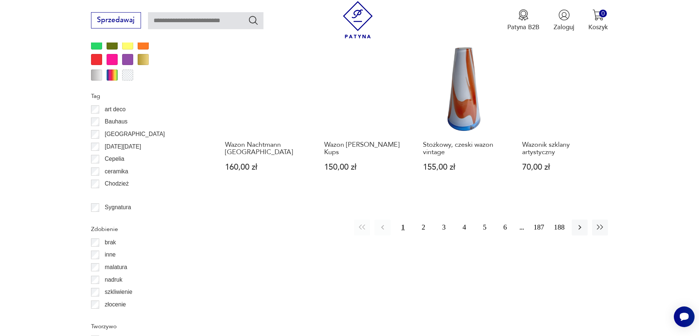
scroll to position [875, 0]
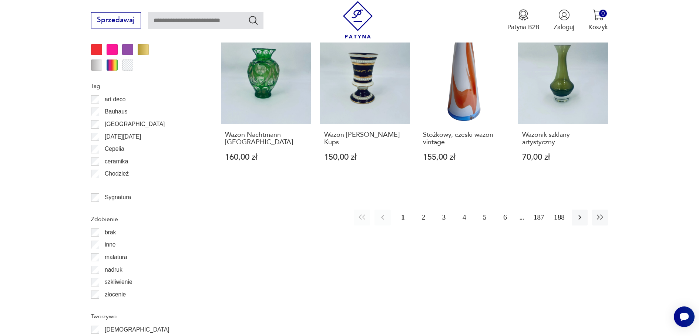
click at [423, 210] on button "2" at bounding box center [423, 218] width 16 height 16
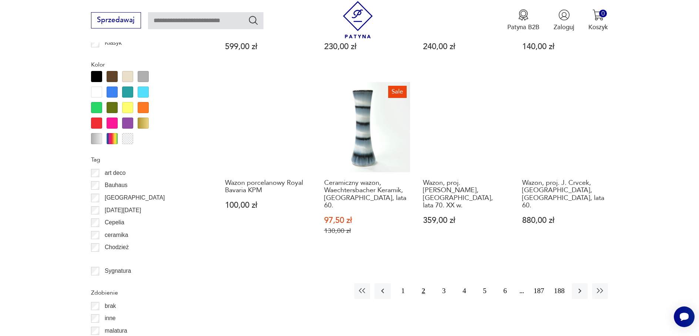
scroll to position [875, 0]
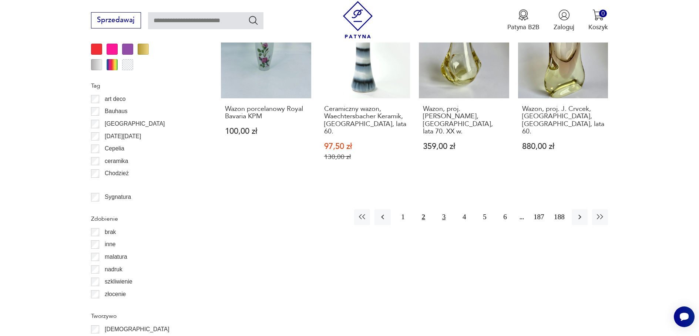
click at [443, 209] on button "3" at bounding box center [444, 217] width 16 height 16
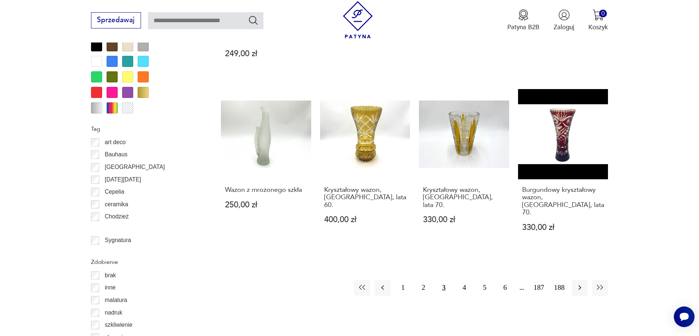
scroll to position [838, 0]
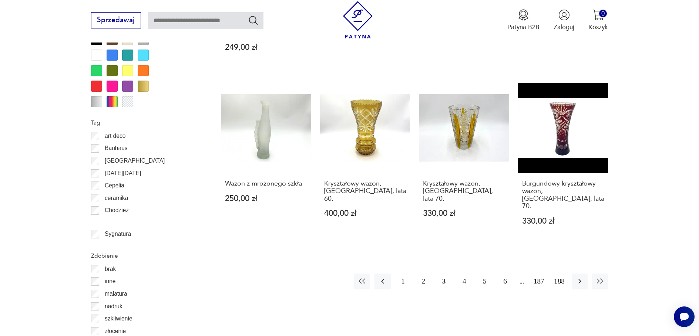
click at [465, 274] on button "4" at bounding box center [464, 282] width 16 height 16
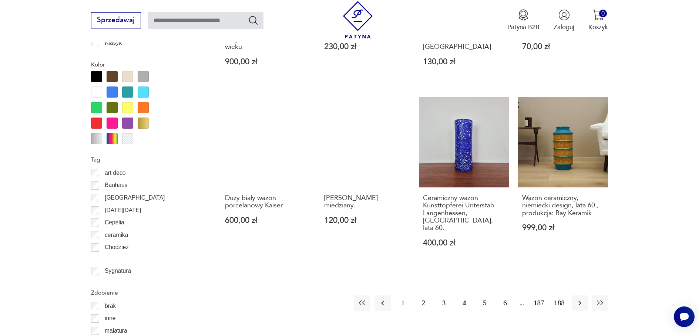
scroll to position [838, 0]
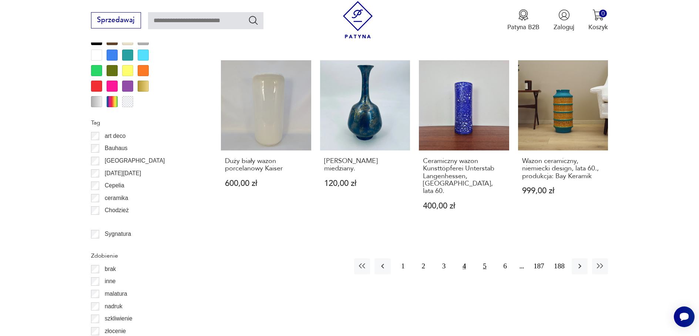
click at [484, 259] on button "5" at bounding box center [484, 267] width 16 height 16
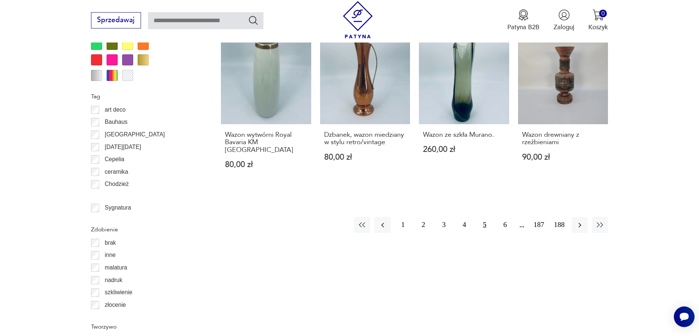
scroll to position [875, 0]
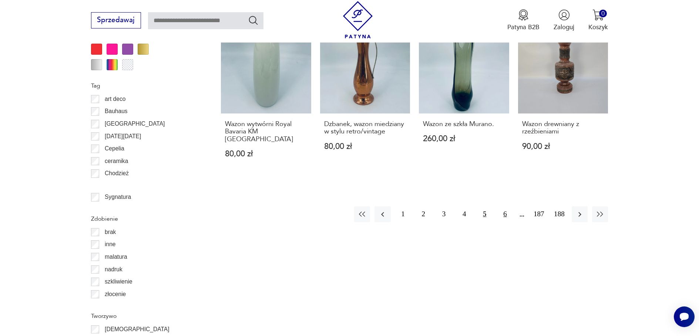
click at [504, 206] on button "6" at bounding box center [505, 214] width 16 height 16
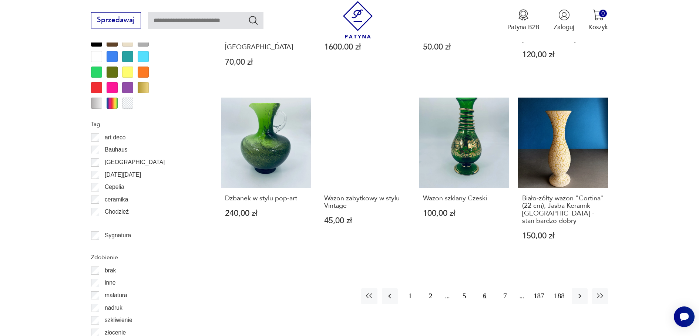
scroll to position [838, 0]
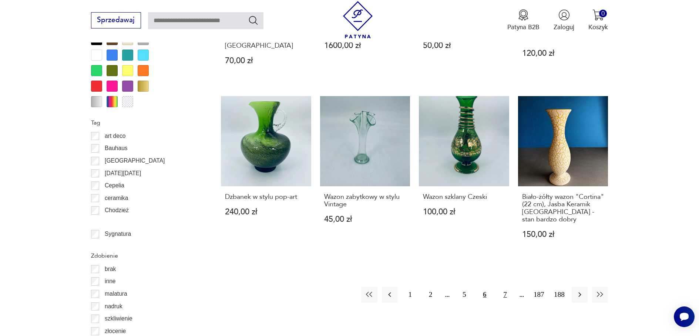
click at [504, 287] on button "7" at bounding box center [505, 295] width 16 height 16
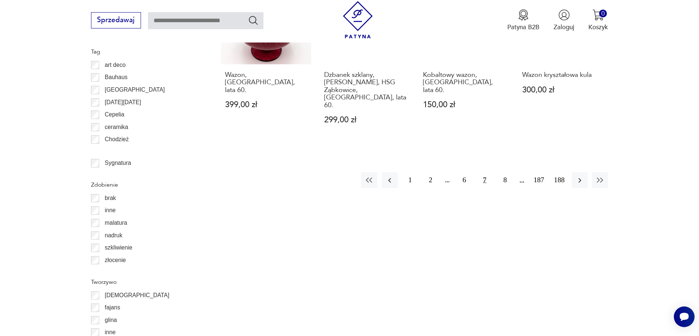
scroll to position [912, 0]
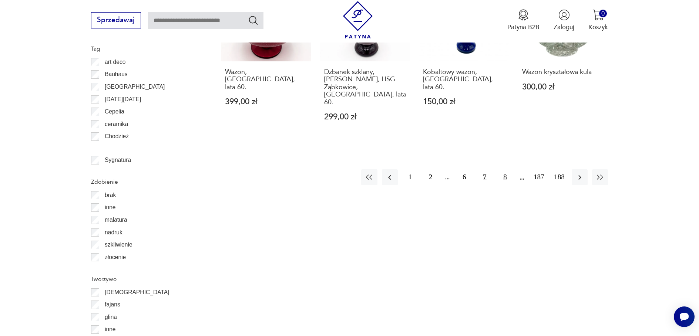
click at [505, 169] on button "8" at bounding box center [505, 177] width 16 height 16
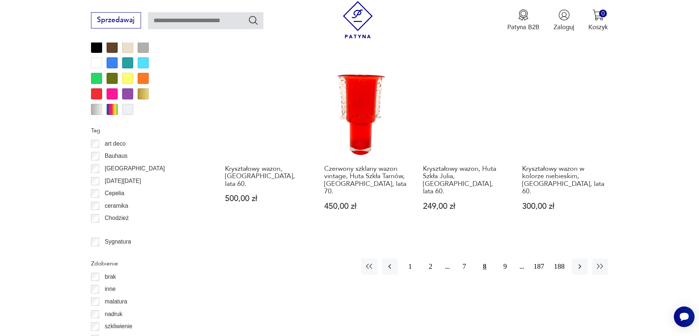
scroll to position [838, 0]
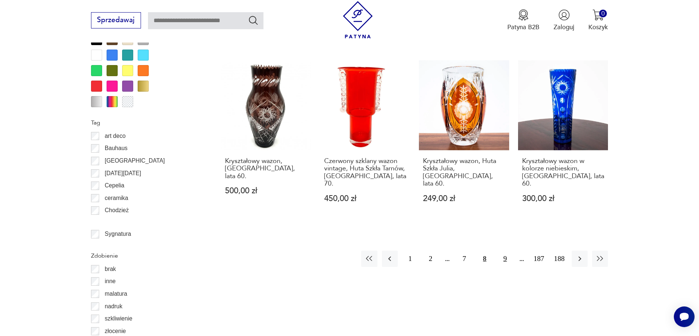
click at [505, 251] on button "9" at bounding box center [505, 259] width 16 height 16
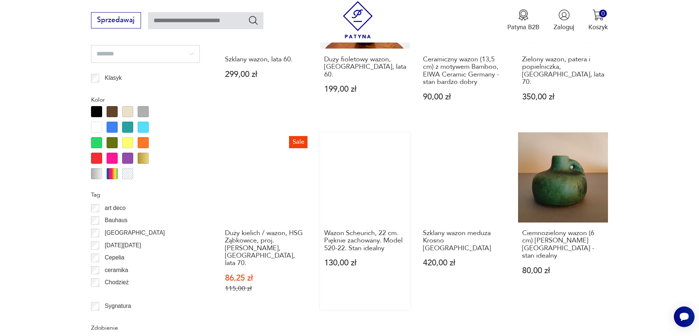
scroll to position [801, 0]
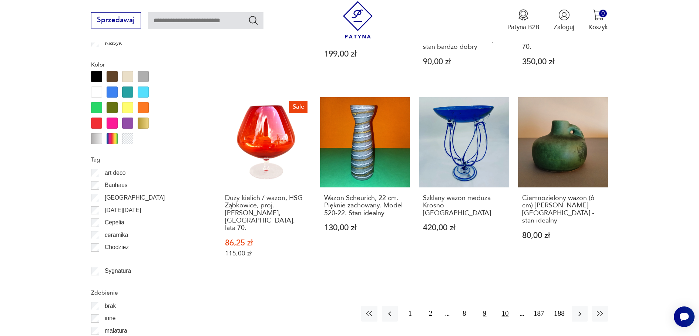
click at [504, 306] on button "10" at bounding box center [505, 314] width 16 height 16
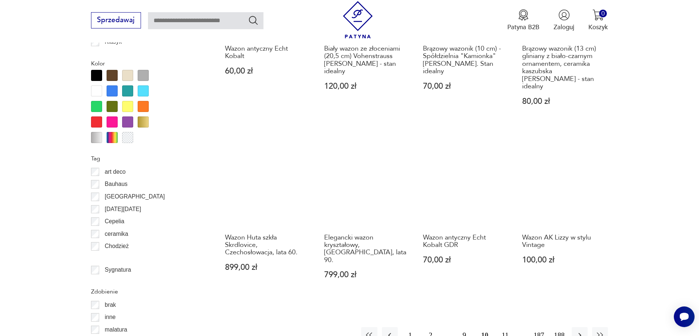
scroll to position [838, 0]
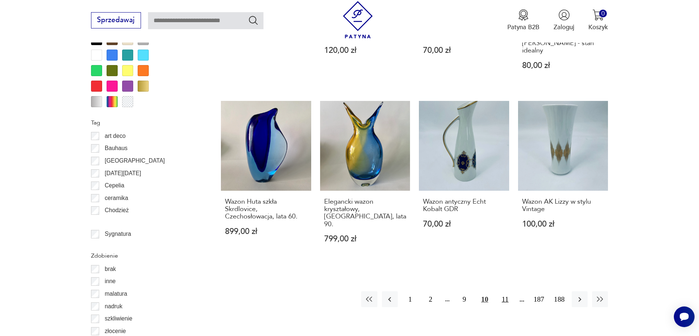
click at [503, 291] on button "11" at bounding box center [505, 299] width 16 height 16
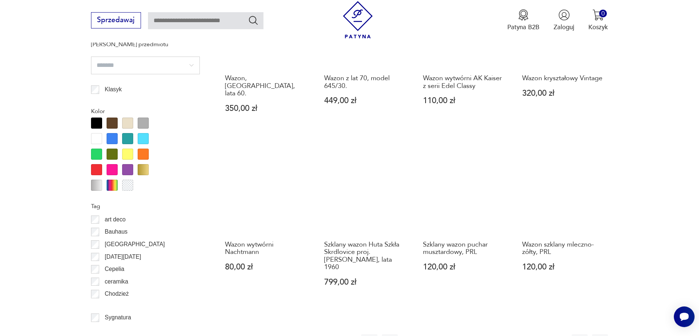
scroll to position [801, 0]
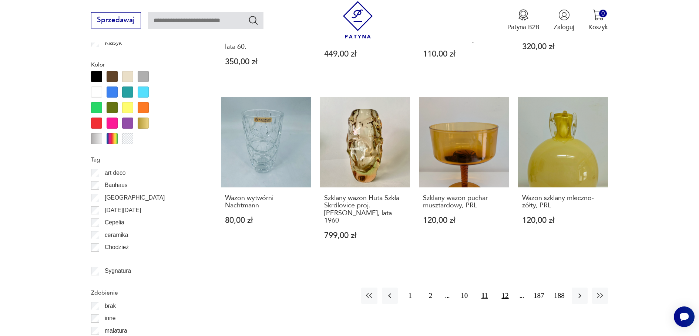
click at [503, 288] on button "12" at bounding box center [505, 296] width 16 height 16
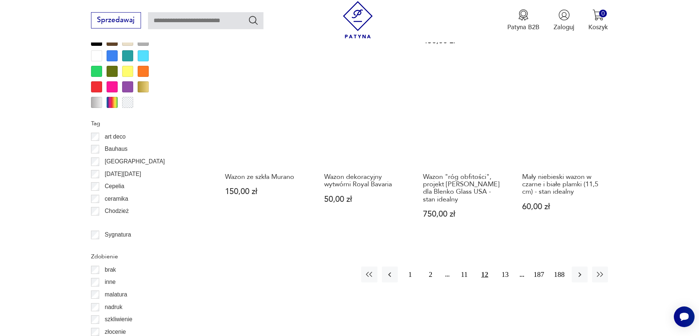
scroll to position [838, 0]
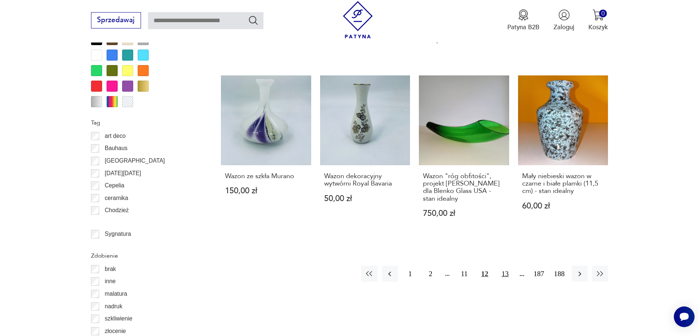
click at [506, 266] on button "13" at bounding box center [505, 274] width 16 height 16
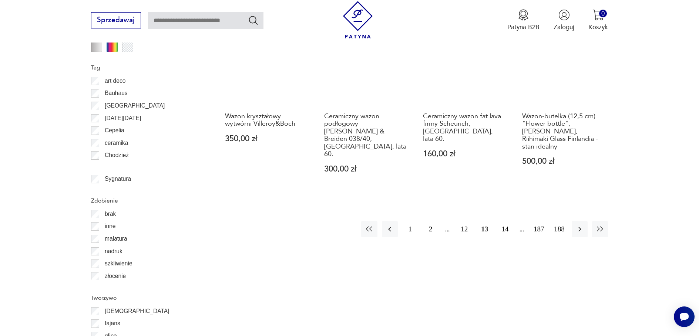
scroll to position [912, 0]
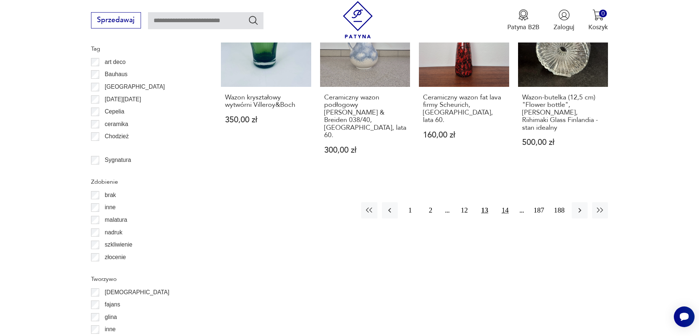
click at [506, 202] on button "14" at bounding box center [505, 210] width 16 height 16
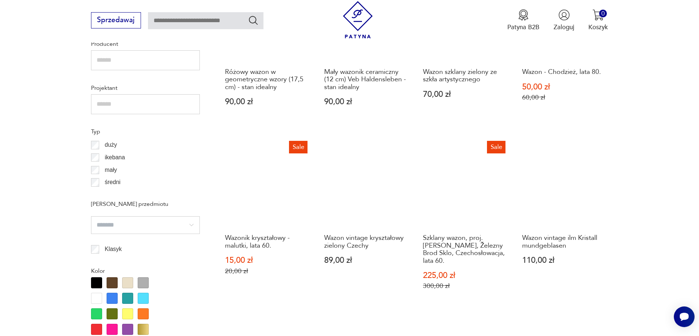
scroll to position [616, 0]
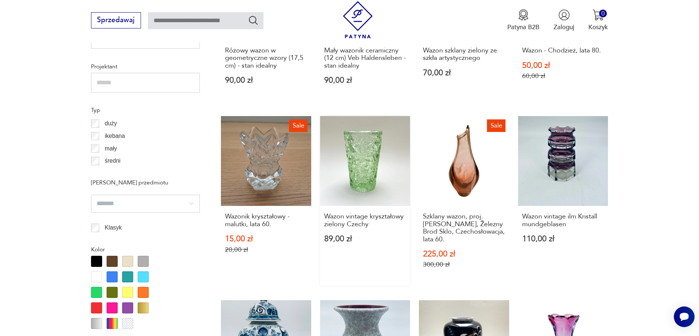
click at [375, 171] on link "Wazon vintage kryształowy zielony Czechy 89,00 zł" at bounding box center [365, 201] width 90 height 170
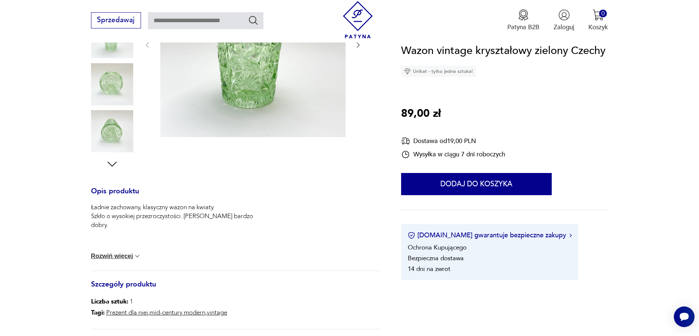
scroll to position [185, 0]
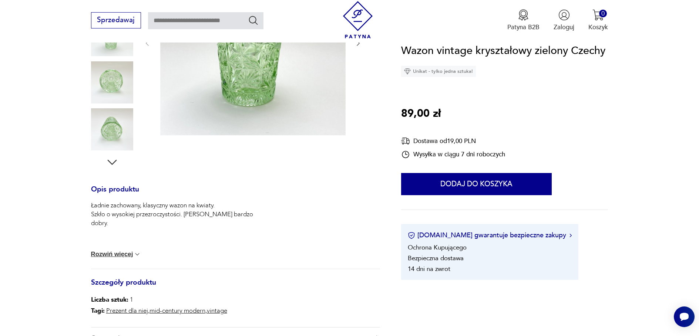
click at [135, 253] on img at bounding box center [137, 254] width 7 height 7
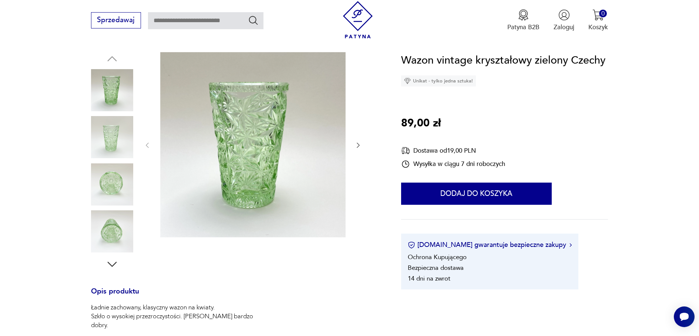
scroll to position [37, 0]
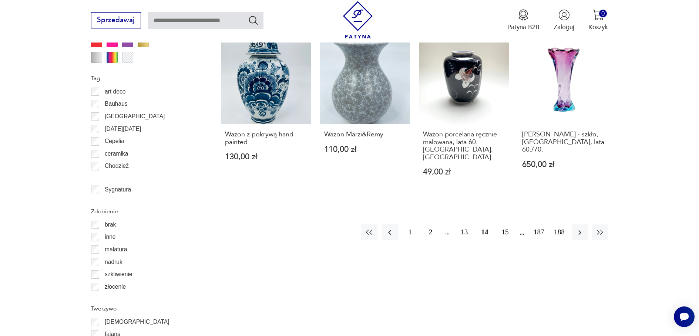
scroll to position [883, 0]
click at [504, 224] on button "15" at bounding box center [505, 232] width 16 height 16
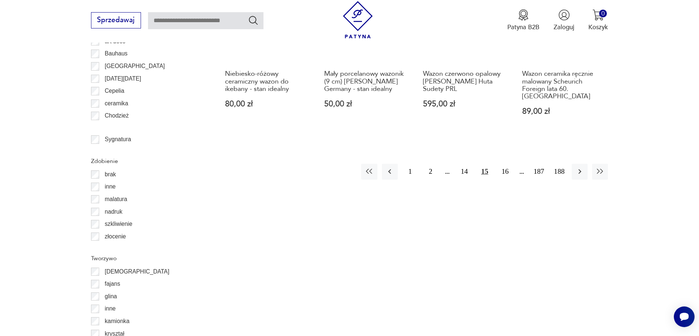
scroll to position [949, 0]
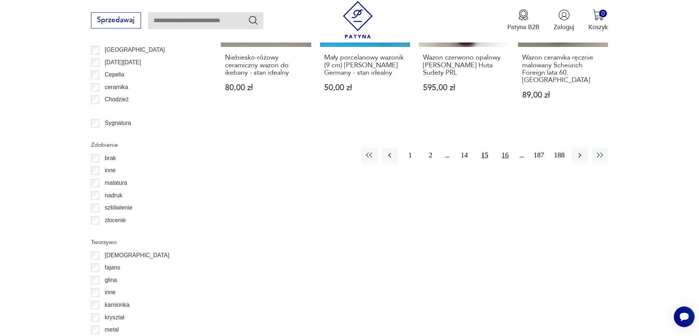
click at [504, 148] on button "16" at bounding box center [505, 156] width 16 height 16
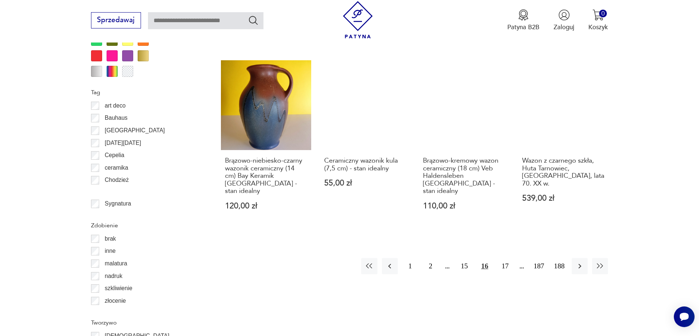
scroll to position [875, 0]
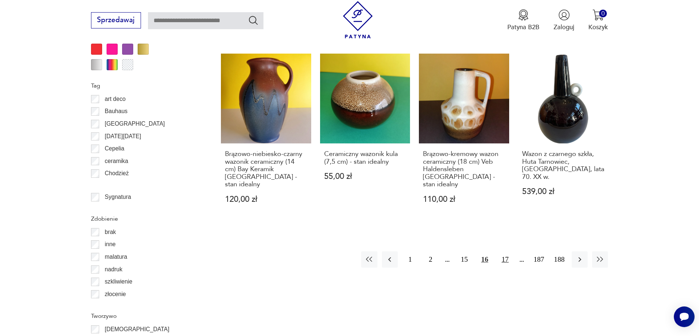
click at [505, 251] on button "17" at bounding box center [505, 259] width 16 height 16
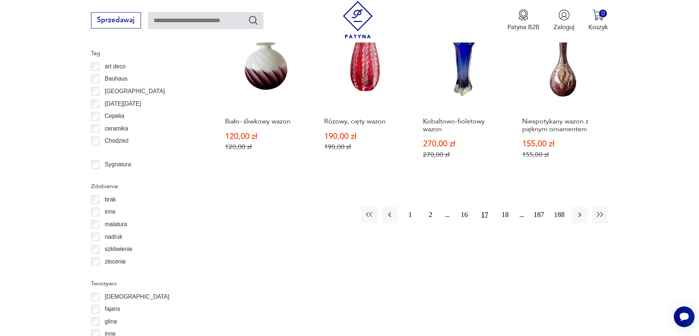
scroll to position [912, 0]
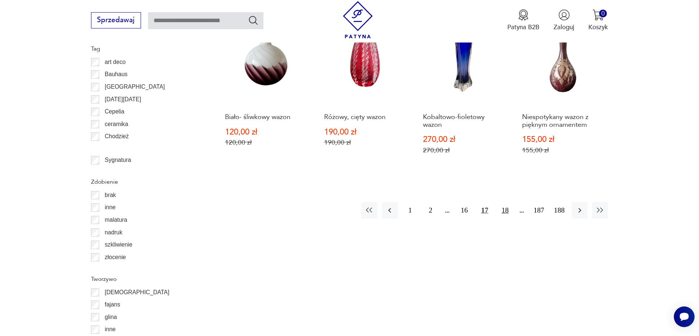
click at [503, 202] on button "18" at bounding box center [505, 210] width 16 height 16
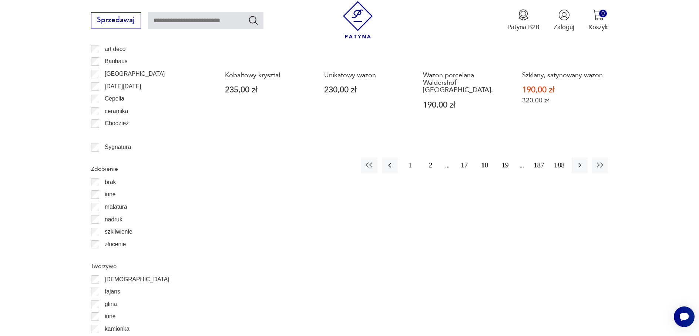
scroll to position [949, 0]
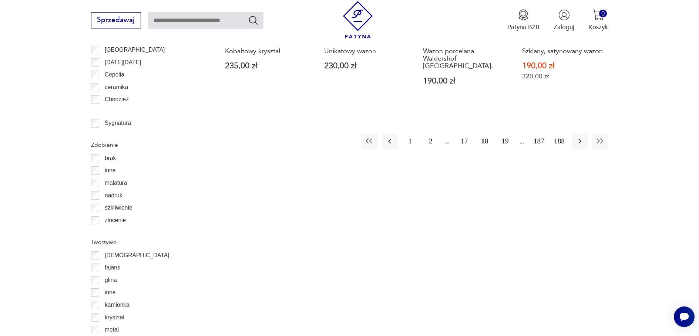
click at [507, 134] on button "19" at bounding box center [505, 142] width 16 height 16
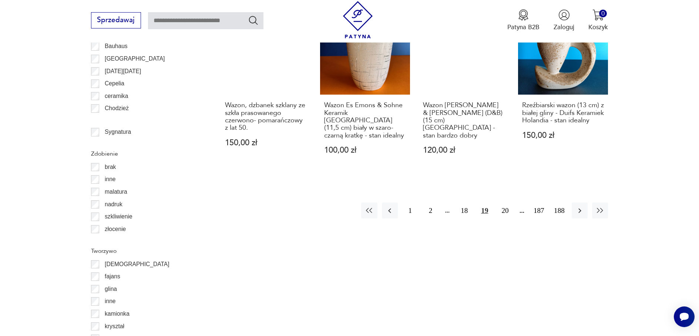
scroll to position [949, 0]
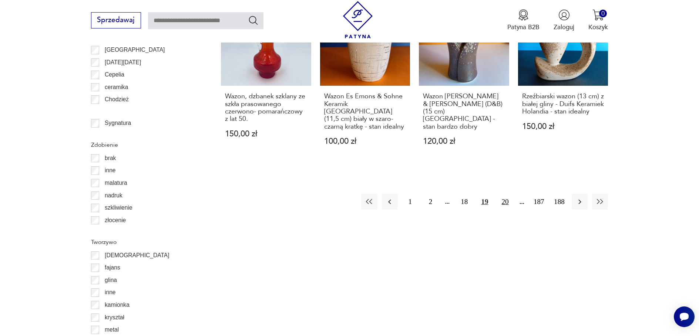
click at [506, 194] on button "20" at bounding box center [505, 202] width 16 height 16
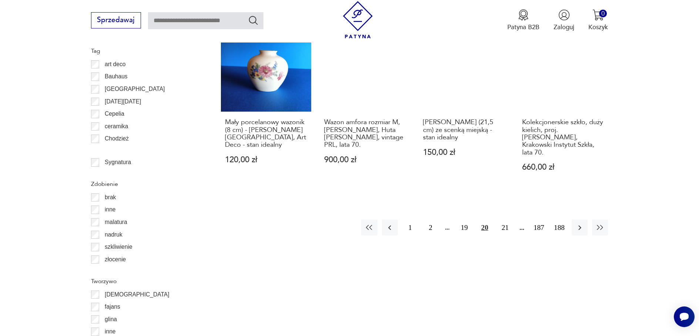
scroll to position [912, 0]
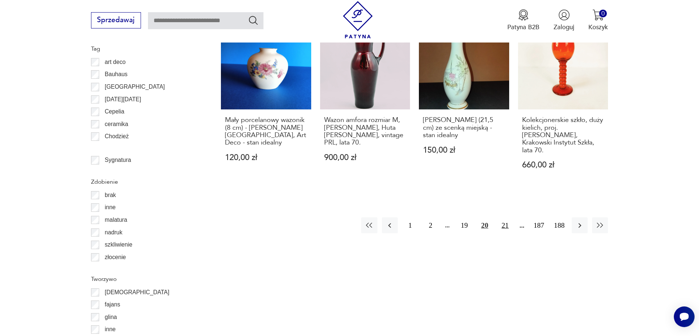
click at [504, 217] on button "21" at bounding box center [505, 225] width 16 height 16
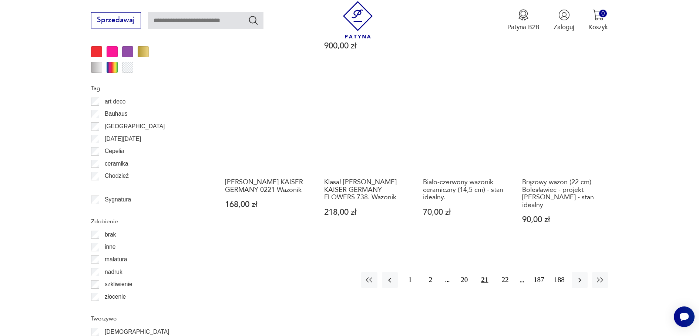
scroll to position [875, 0]
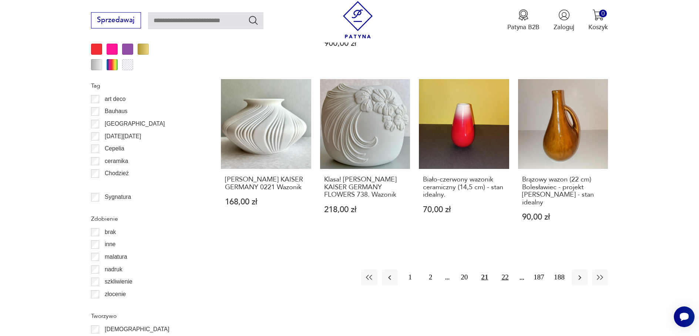
click at [503, 270] on button "22" at bounding box center [505, 278] width 16 height 16
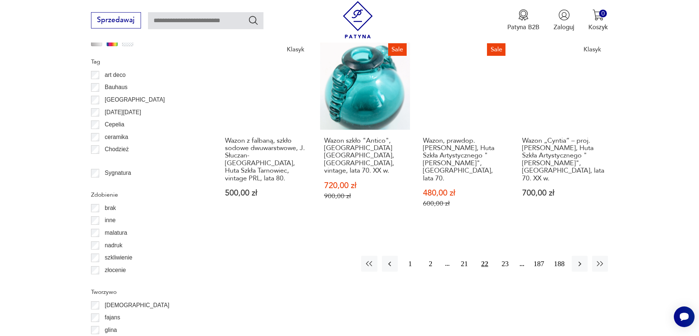
scroll to position [912, 0]
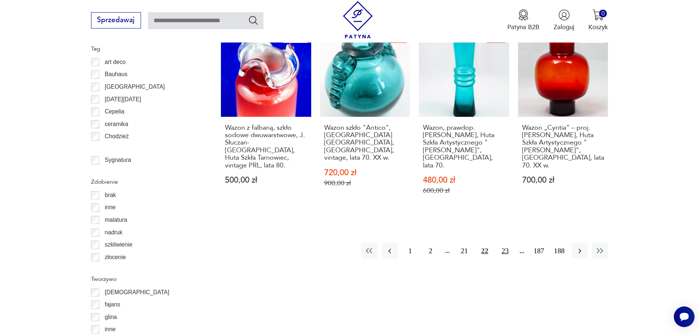
click at [504, 243] on button "23" at bounding box center [505, 251] width 16 height 16
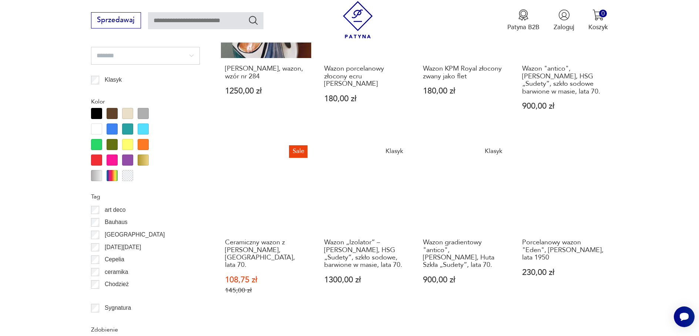
scroll to position [838, 0]
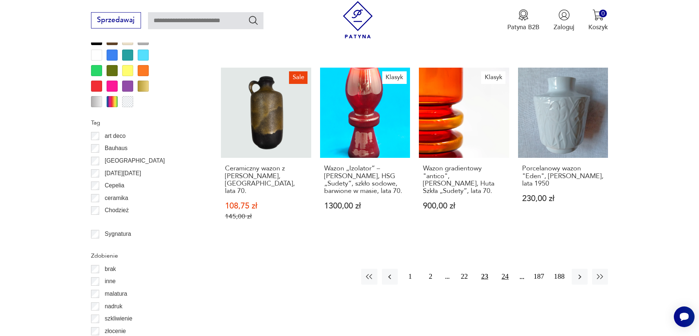
click at [505, 269] on button "24" at bounding box center [505, 277] width 16 height 16
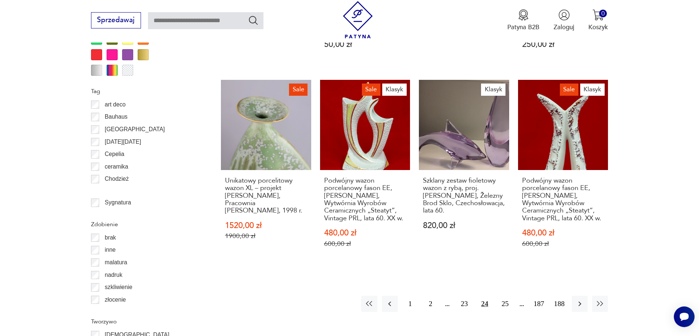
scroll to position [912, 0]
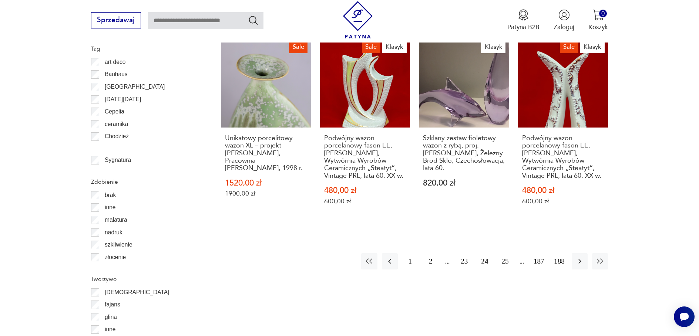
click at [506, 253] on button "25" at bounding box center [505, 261] width 16 height 16
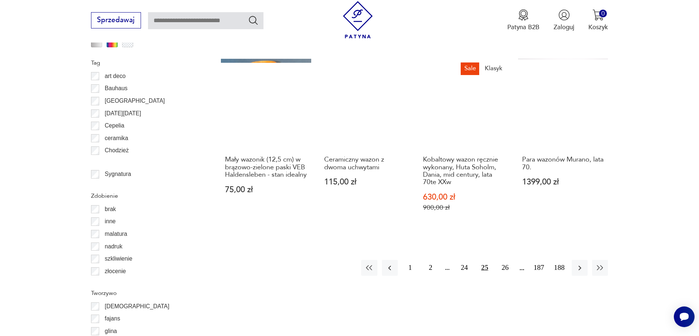
scroll to position [949, 0]
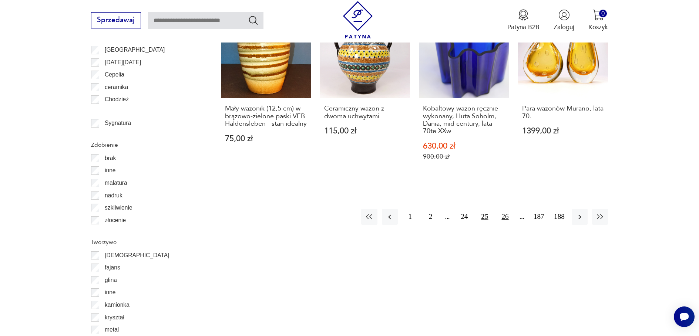
click at [504, 209] on button "26" at bounding box center [505, 217] width 16 height 16
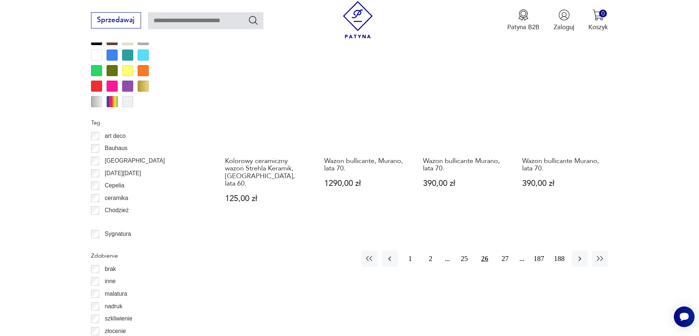
scroll to position [875, 0]
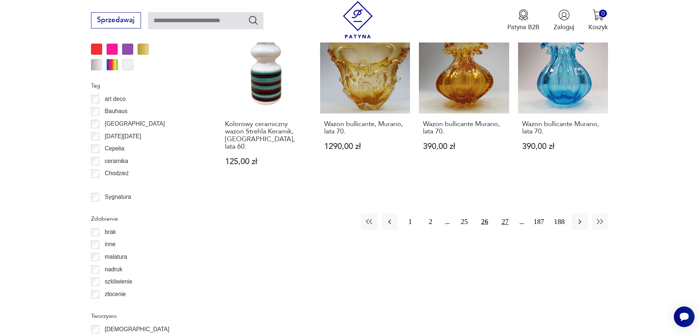
click at [505, 214] on button "27" at bounding box center [505, 222] width 16 height 16
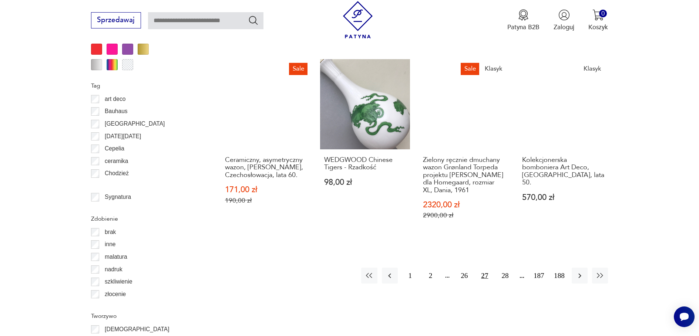
scroll to position [912, 0]
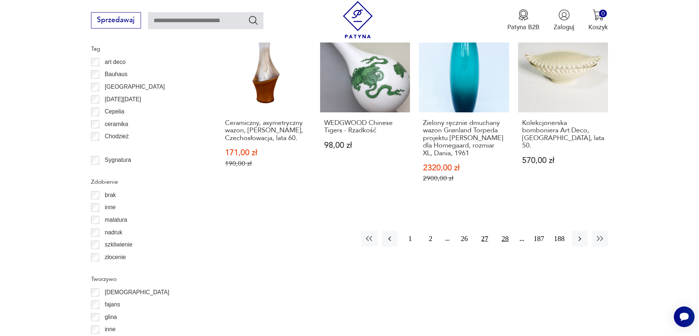
click at [506, 231] on button "28" at bounding box center [505, 239] width 16 height 16
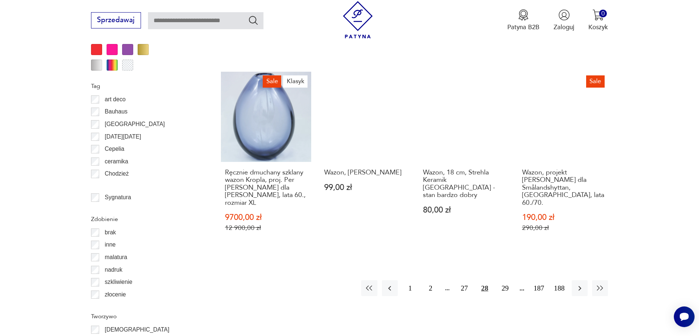
scroll to position [875, 0]
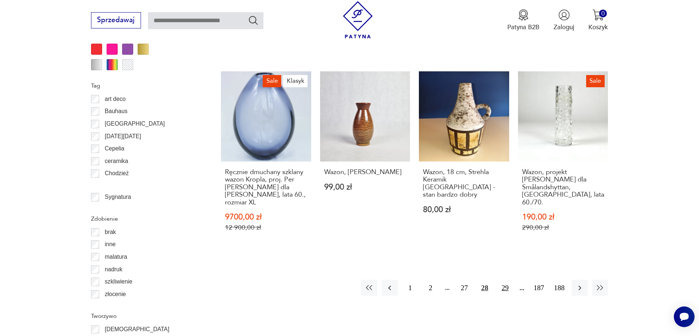
click at [505, 280] on button "29" at bounding box center [505, 288] width 16 height 16
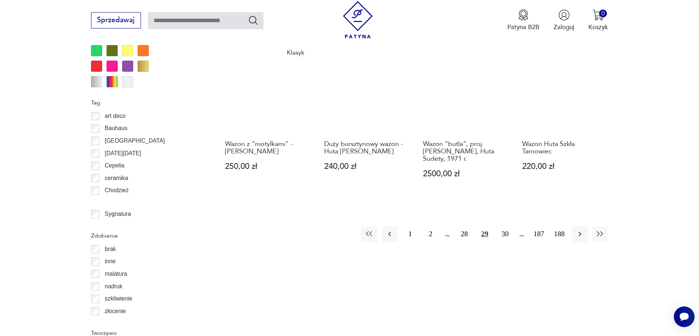
scroll to position [875, 0]
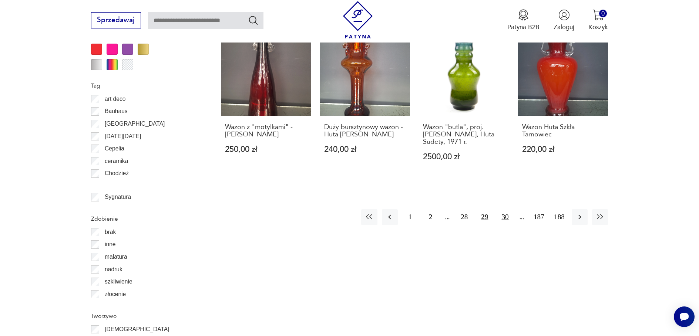
click at [504, 209] on button "30" at bounding box center [505, 217] width 16 height 16
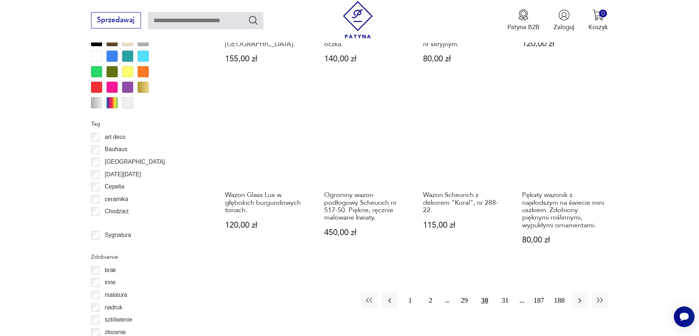
scroll to position [838, 0]
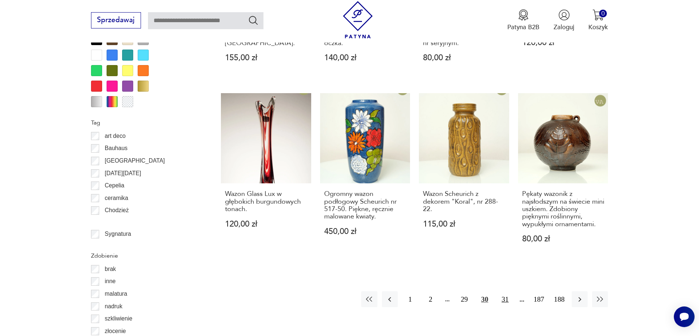
click at [506, 292] on button "31" at bounding box center [505, 299] width 16 height 16
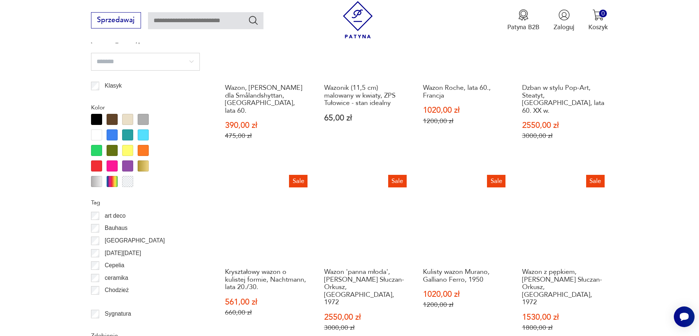
scroll to position [801, 0]
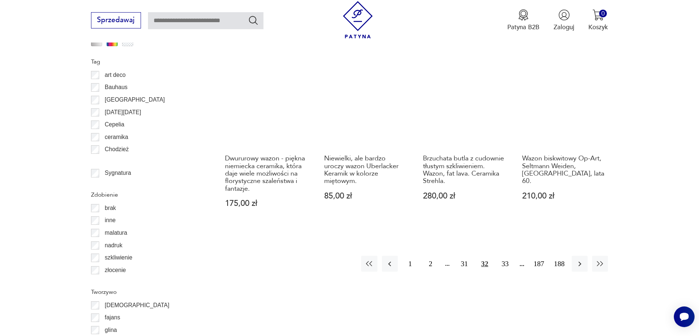
scroll to position [912, 0]
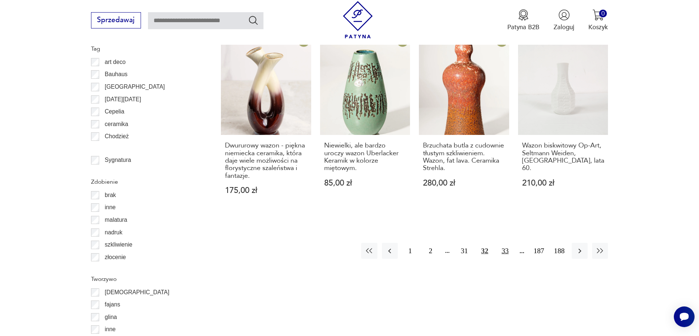
click at [504, 243] on button "33" at bounding box center [505, 251] width 16 height 16
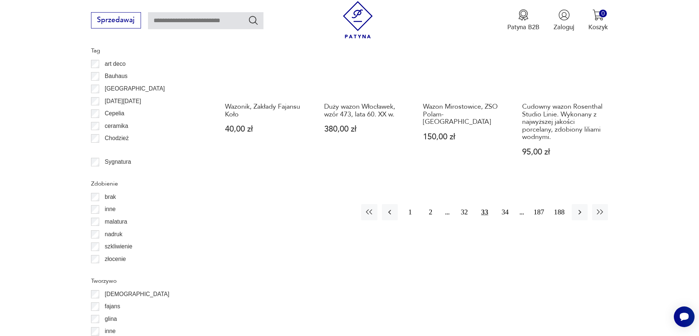
scroll to position [912, 0]
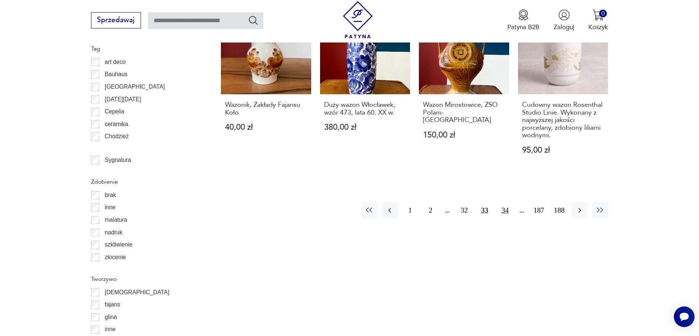
click at [506, 202] on button "34" at bounding box center [505, 210] width 16 height 16
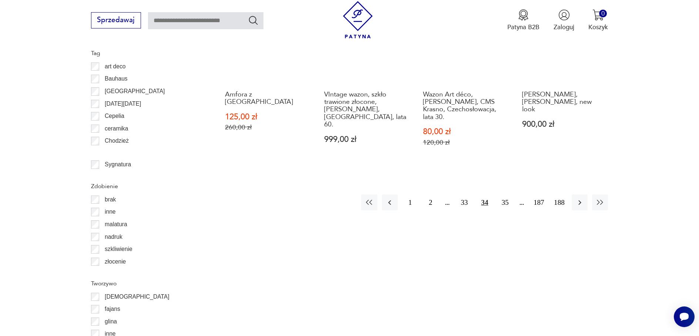
scroll to position [912, 0]
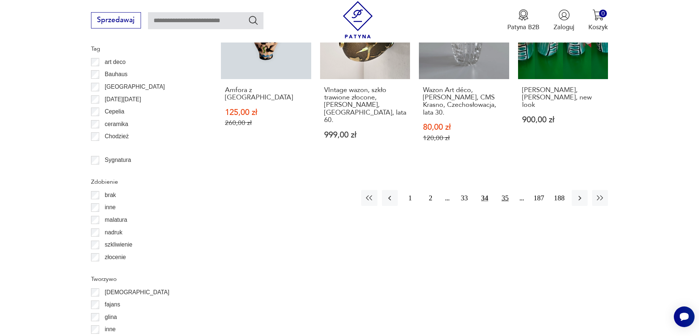
click at [505, 190] on button "35" at bounding box center [505, 198] width 16 height 16
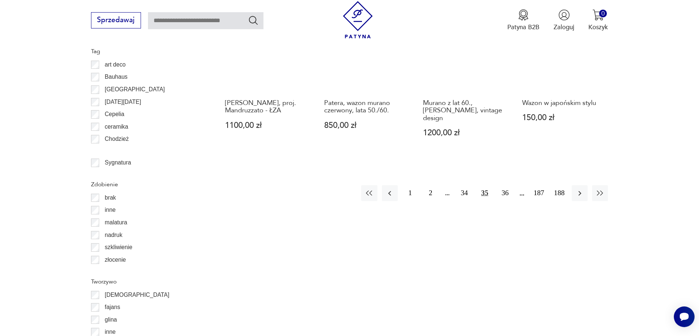
scroll to position [912, 0]
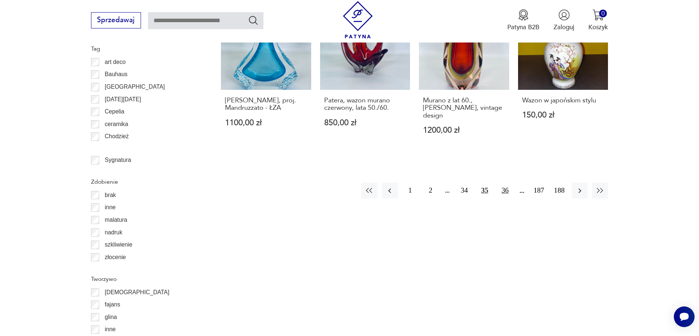
click at [506, 183] on button "36" at bounding box center [505, 191] width 16 height 16
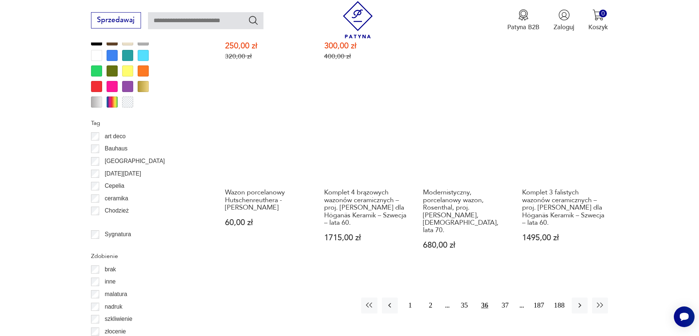
scroll to position [838, 0]
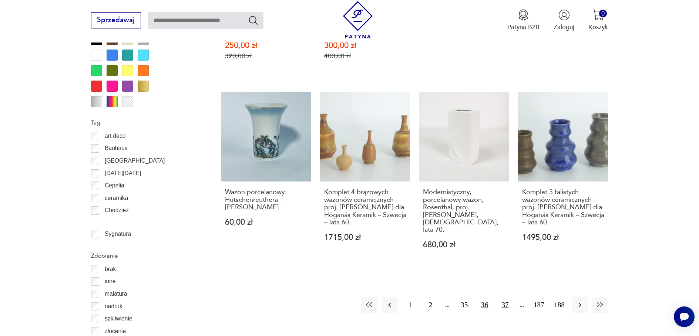
click at [503, 297] on button "37" at bounding box center [505, 305] width 16 height 16
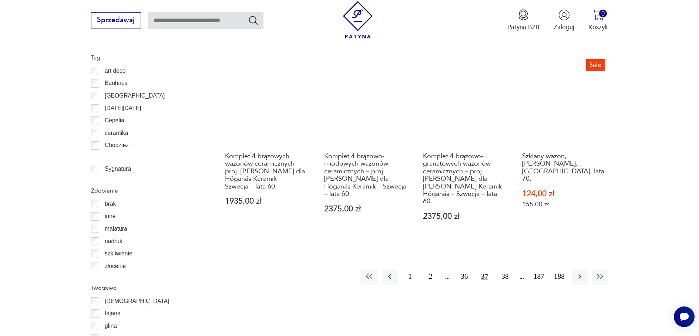
scroll to position [912, 0]
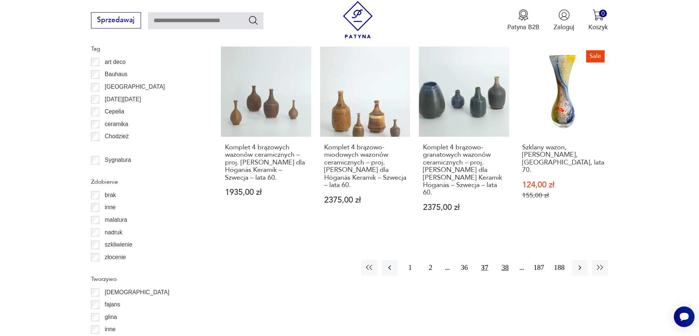
click at [506, 260] on button "38" at bounding box center [505, 268] width 16 height 16
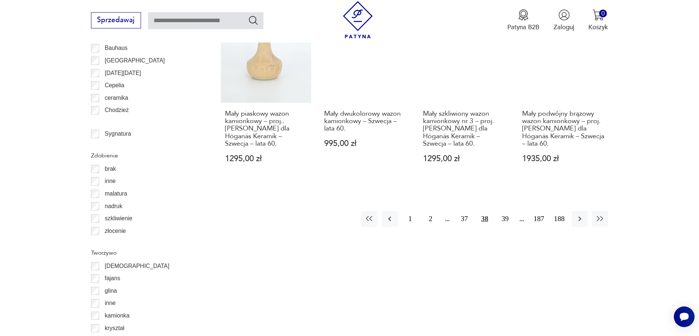
scroll to position [949, 0]
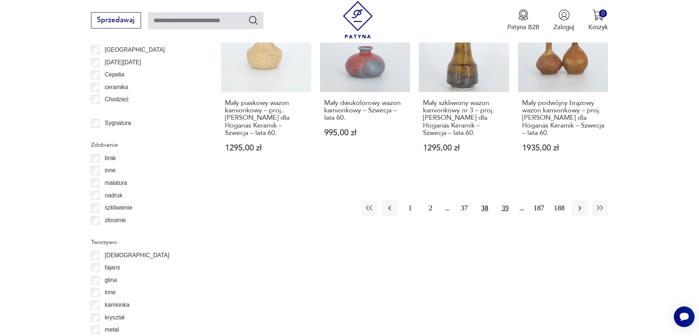
click at [507, 200] on button "39" at bounding box center [505, 208] width 16 height 16
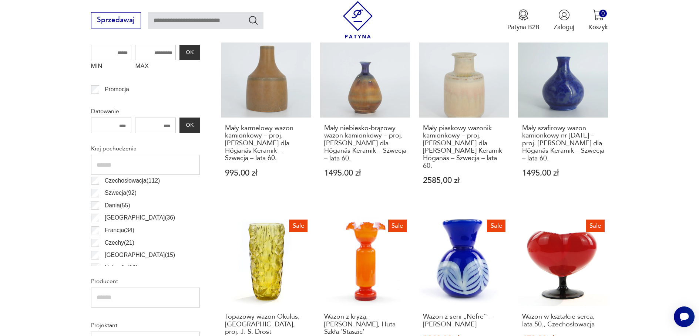
scroll to position [34, 0]
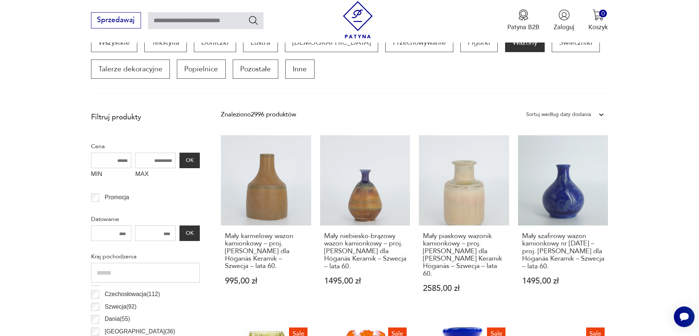
scroll to position [246, 0]
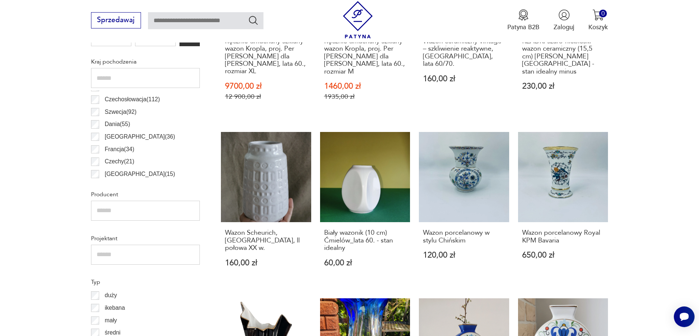
scroll to position [431, 0]
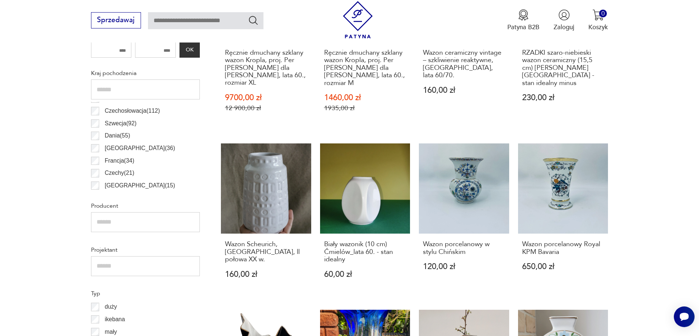
scroll to position [431, 0]
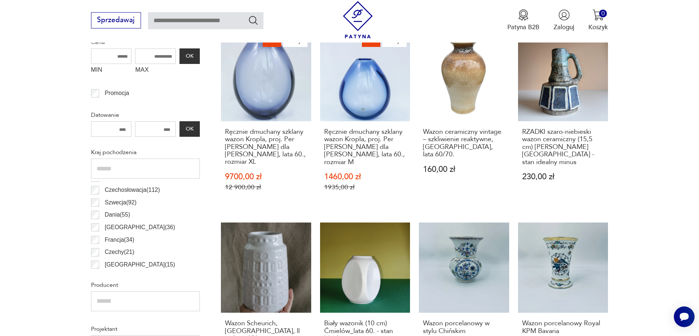
scroll to position [357, 0]
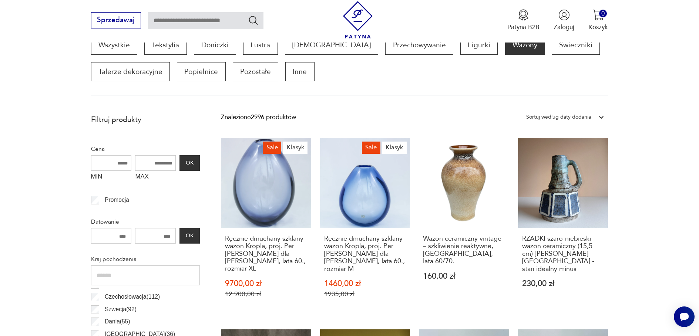
scroll to position [246, 0]
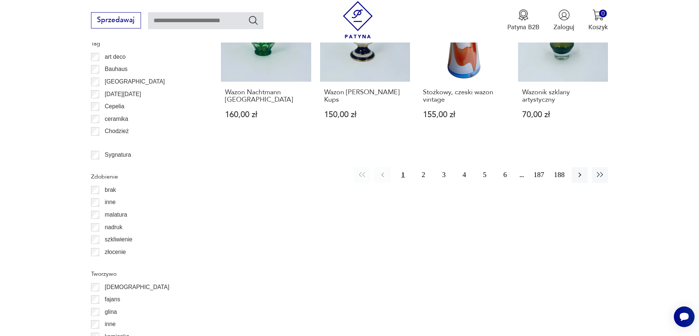
scroll to position [838, 0]
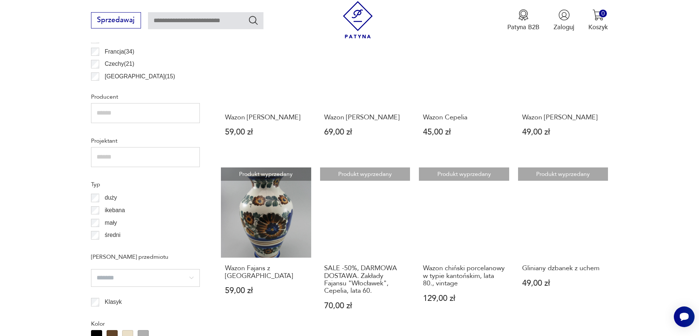
scroll to position [542, 0]
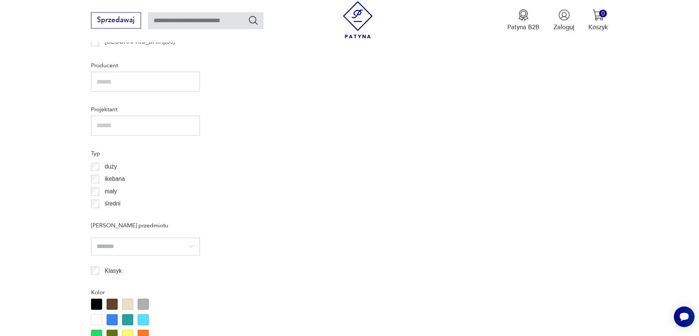
scroll to position [505, 0]
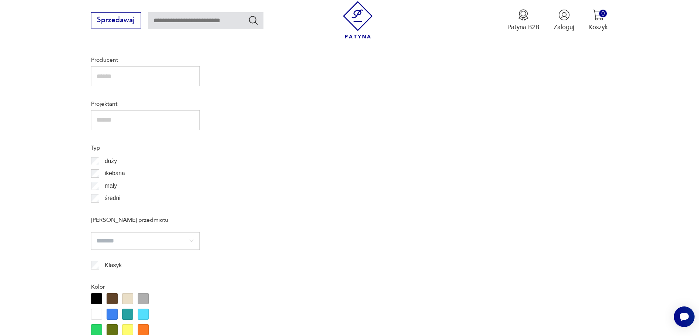
scroll to position [504, 0]
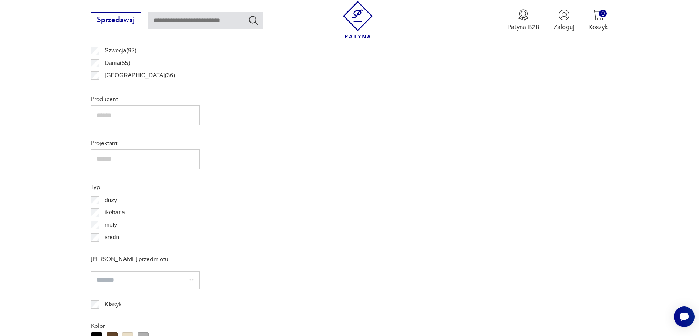
scroll to position [467, 0]
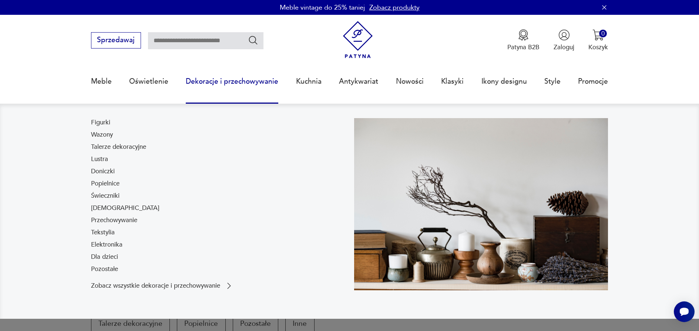
click at [240, 81] on link "Dekoracje i przechowywanie" at bounding box center [232, 81] width 92 height 34
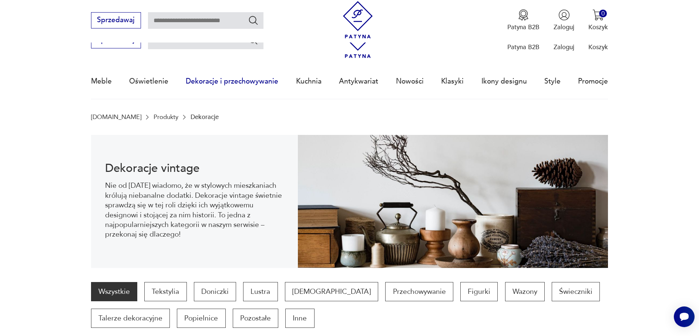
scroll to position [99, 0]
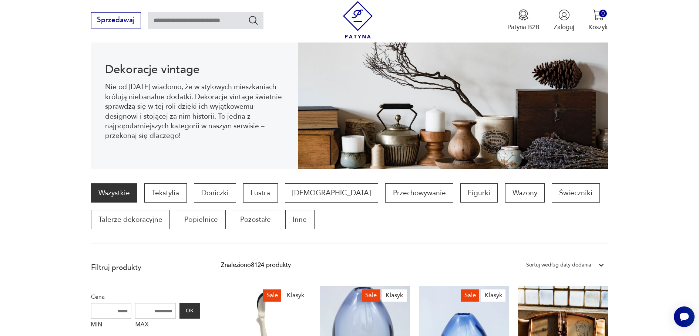
click at [120, 192] on link "Wszystkie" at bounding box center [114, 192] width 46 height 19
click at [298, 220] on p "Inne" at bounding box center [299, 219] width 29 height 19
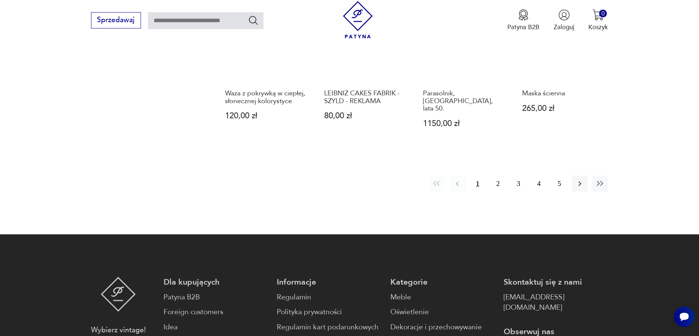
scroll to position [912, 0]
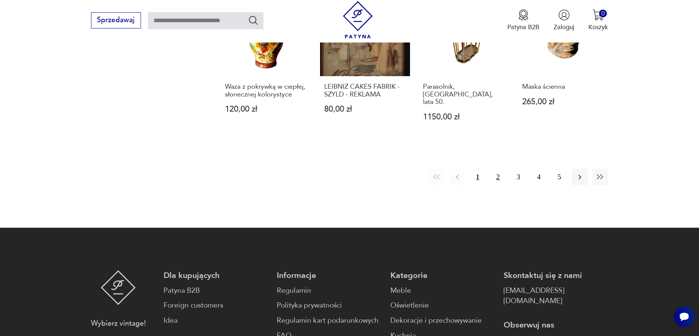
click at [498, 169] on button "2" at bounding box center [498, 177] width 16 height 16
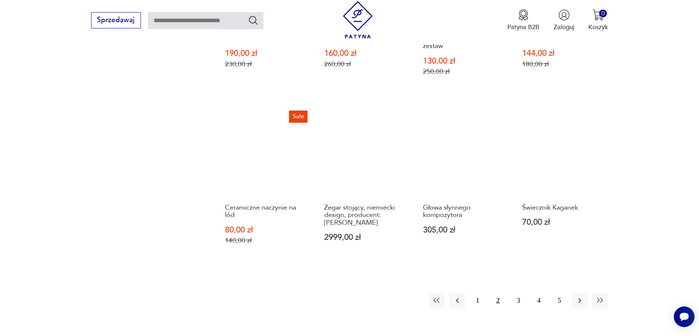
scroll to position [805, 0]
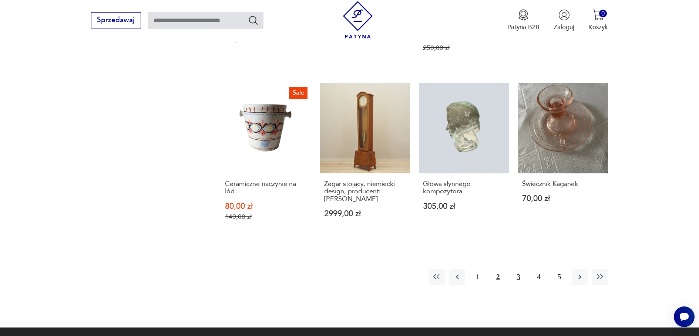
click at [519, 277] on button "3" at bounding box center [518, 277] width 16 height 16
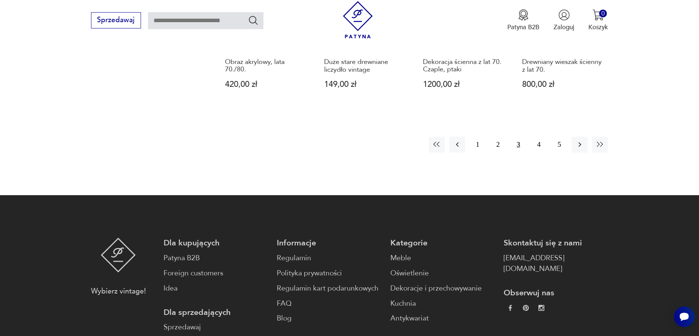
scroll to position [953, 0]
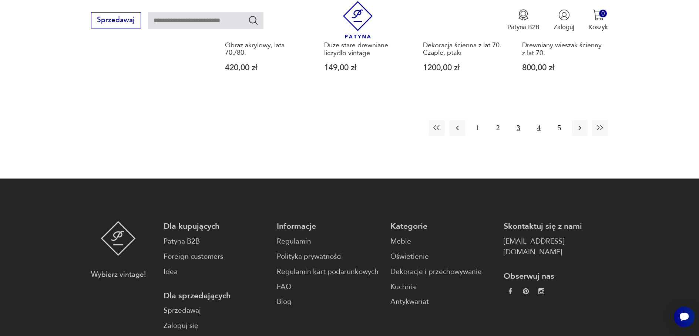
click at [540, 120] on button "4" at bounding box center [539, 128] width 16 height 16
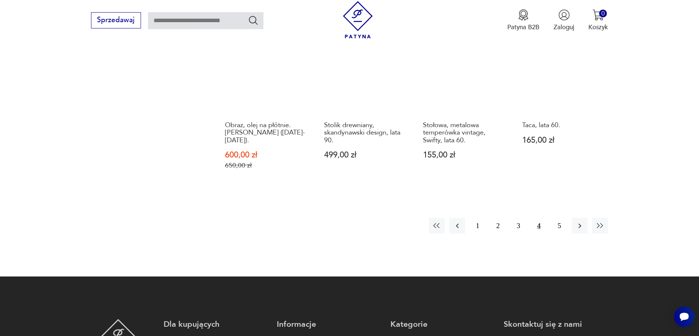
scroll to position [879, 0]
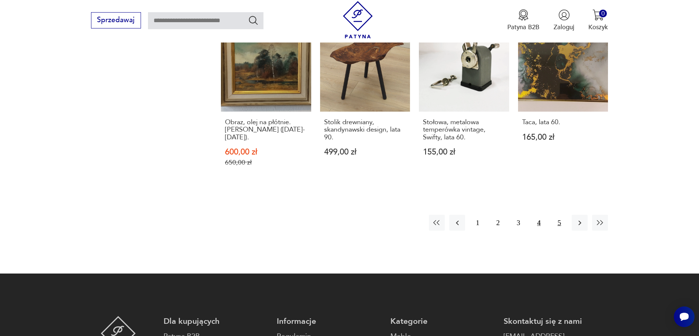
click at [556, 215] on button "5" at bounding box center [559, 223] width 16 height 16
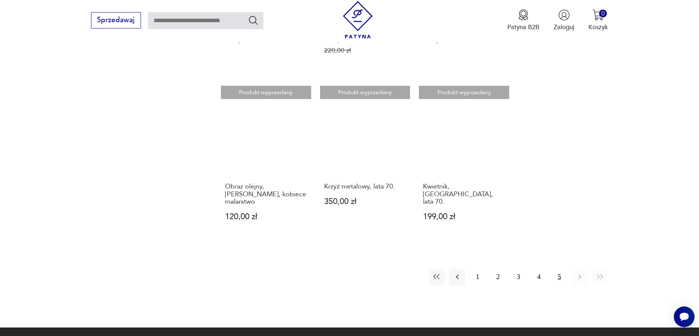
scroll to position [658, 0]
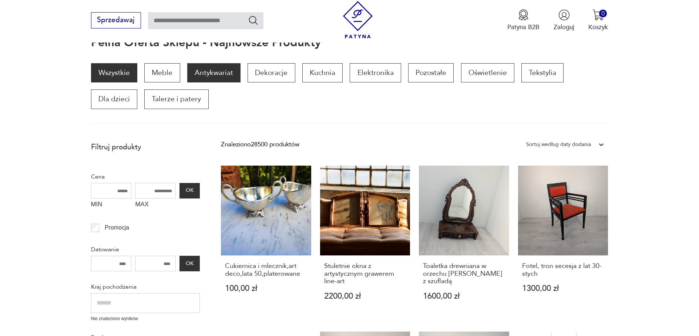
click at [212, 73] on p "Antykwariat" at bounding box center [213, 72] width 53 height 19
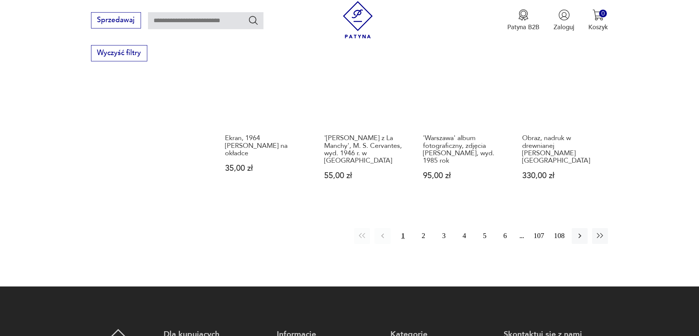
scroll to position [838, 0]
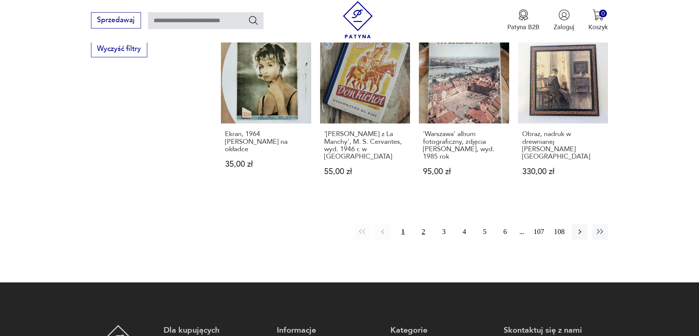
click at [424, 224] on button "2" at bounding box center [423, 232] width 16 height 16
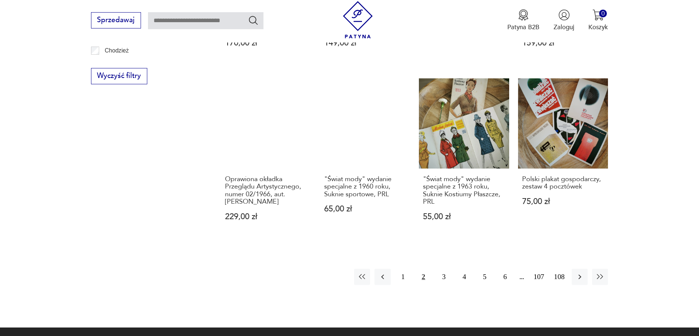
scroll to position [885, 0]
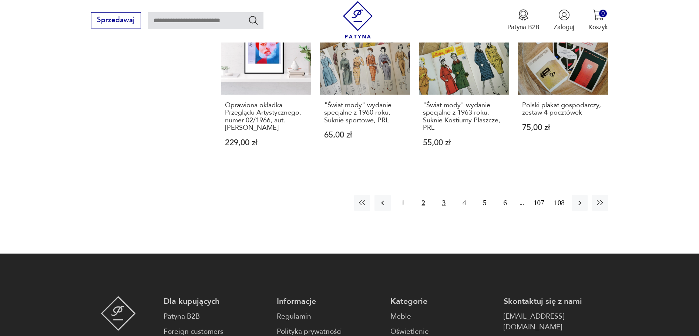
click at [445, 198] on button "3" at bounding box center [444, 203] width 16 height 16
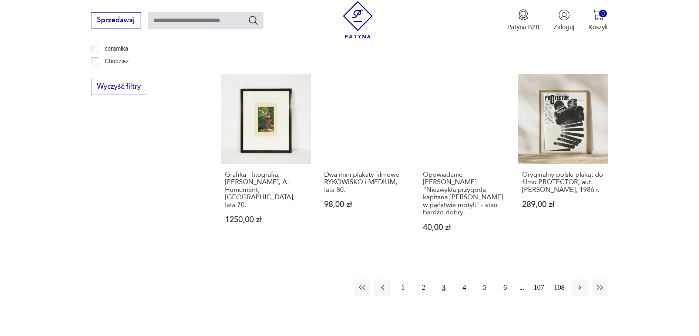
scroll to position [848, 0]
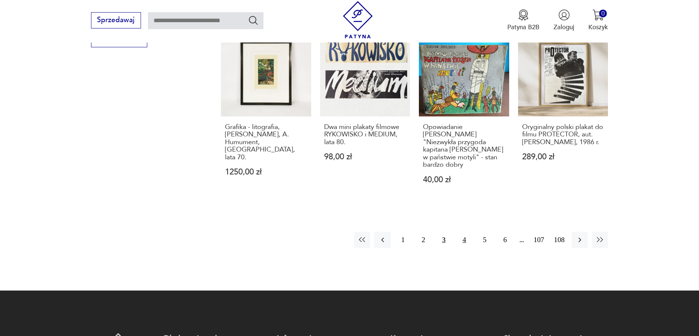
click at [463, 233] on button "4" at bounding box center [464, 240] width 16 height 16
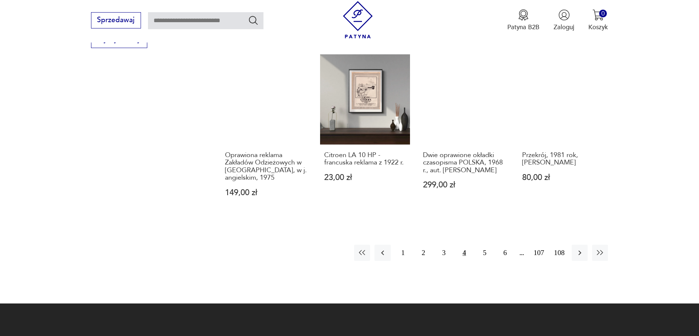
scroll to position [848, 0]
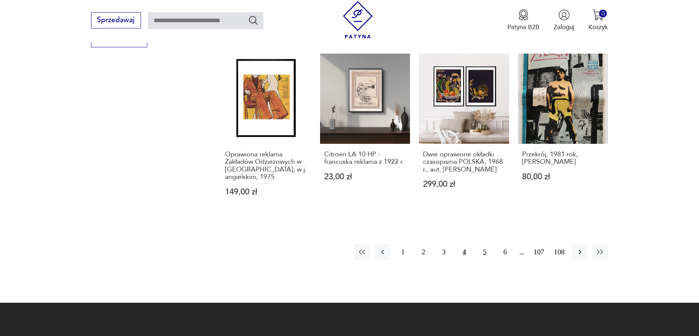
click at [483, 259] on button "5" at bounding box center [484, 252] width 16 height 16
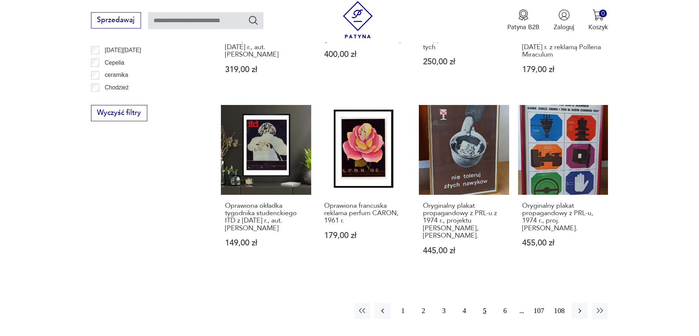
scroll to position [848, 0]
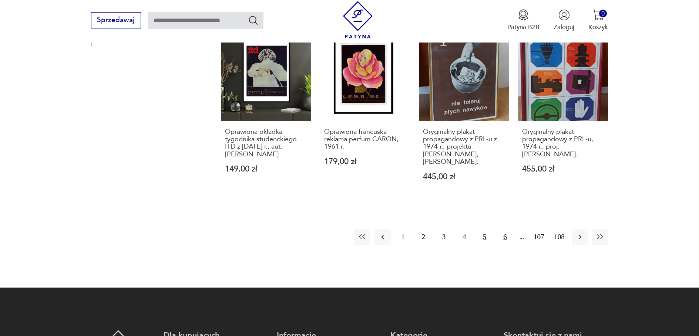
click at [504, 238] on button "6" at bounding box center [505, 237] width 16 height 16
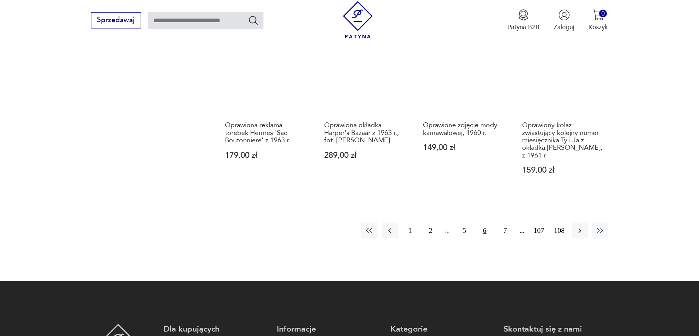
scroll to position [885, 0]
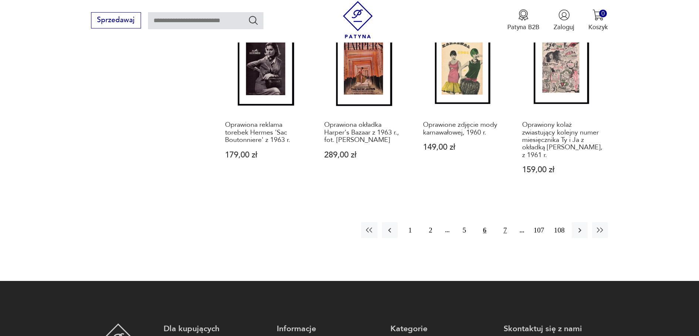
click at [505, 222] on button "7" at bounding box center [505, 230] width 16 height 16
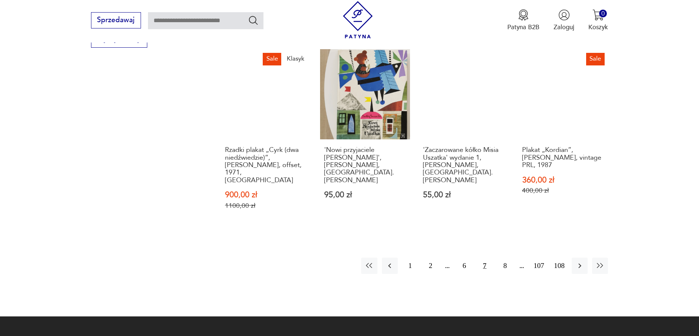
scroll to position [848, 0]
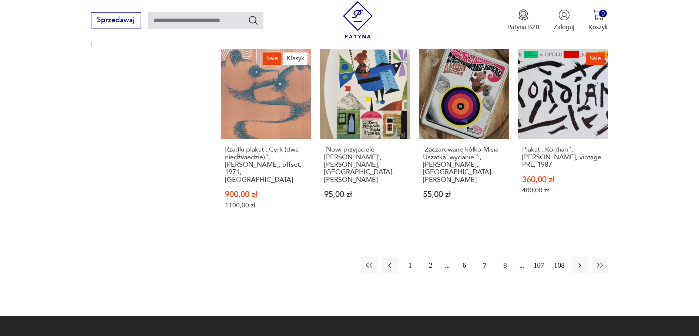
click at [505, 257] on button "8" at bounding box center [505, 265] width 16 height 16
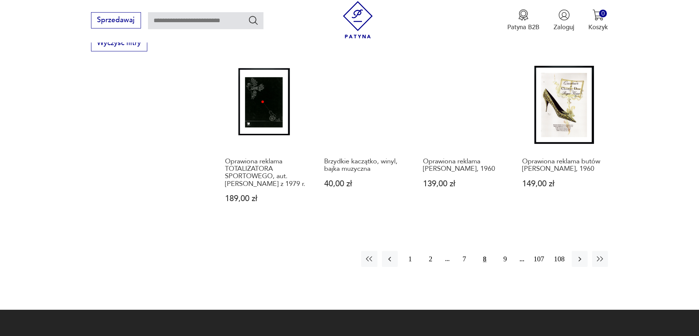
scroll to position [922, 0]
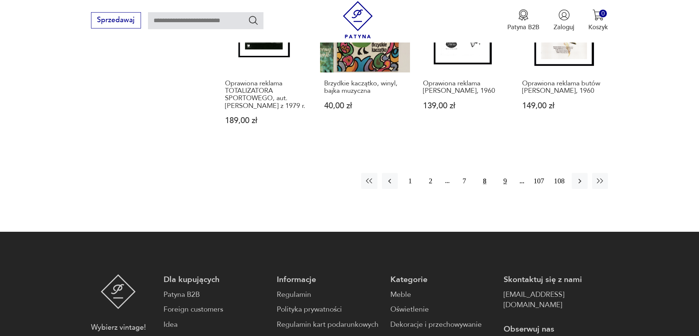
click at [503, 182] on button "9" at bounding box center [505, 181] width 16 height 16
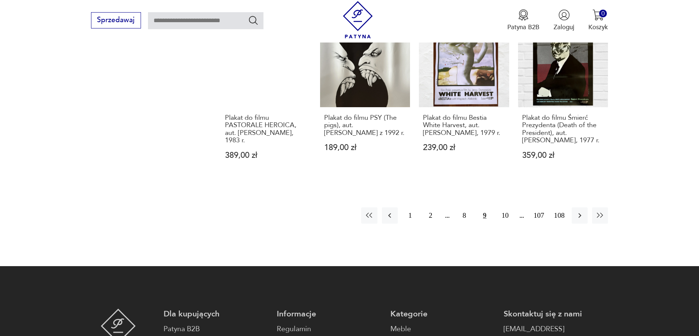
scroll to position [885, 0]
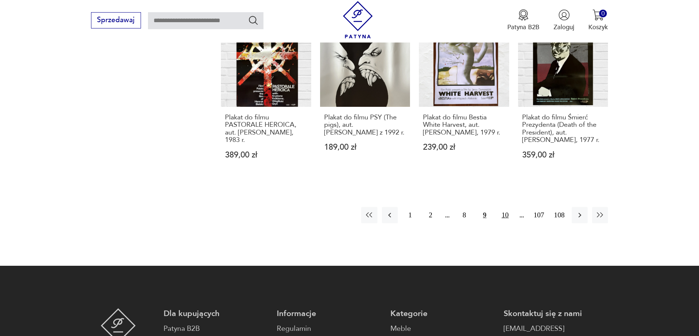
click at [506, 207] on button "10" at bounding box center [505, 215] width 16 height 16
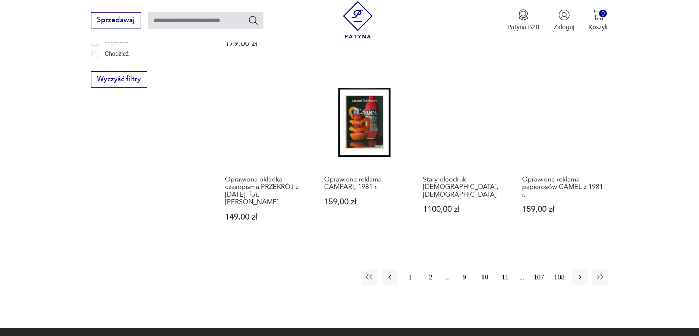
scroll to position [885, 0]
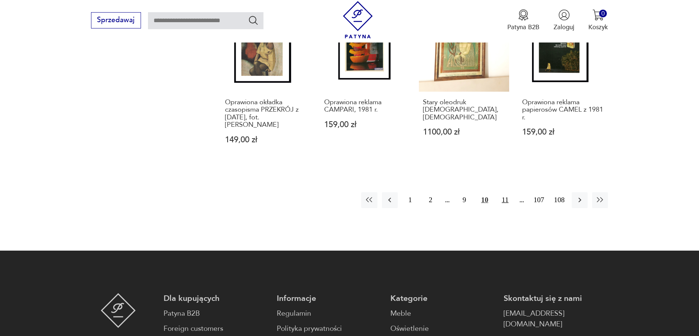
click at [506, 199] on button "11" at bounding box center [505, 200] width 16 height 16
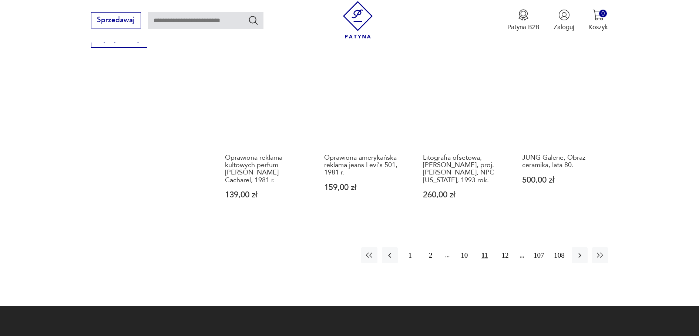
scroll to position [848, 0]
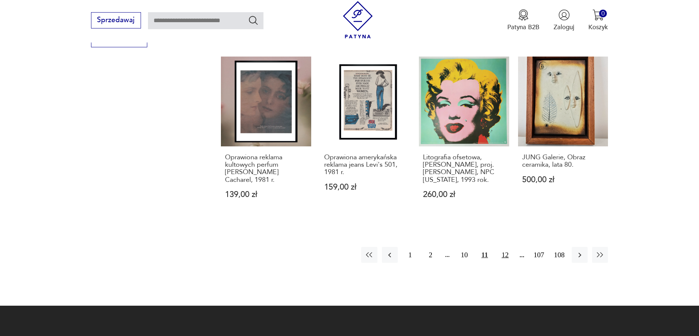
click at [506, 247] on button "12" at bounding box center [505, 255] width 16 height 16
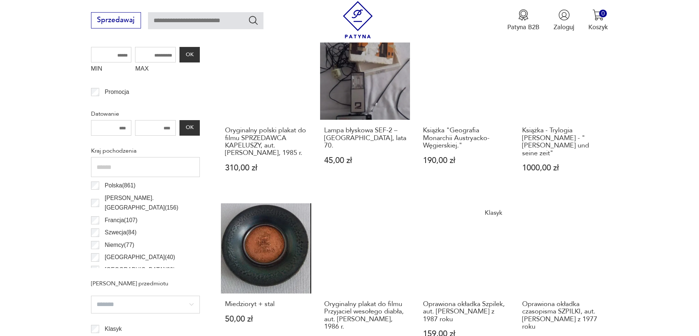
scroll to position [405, 0]
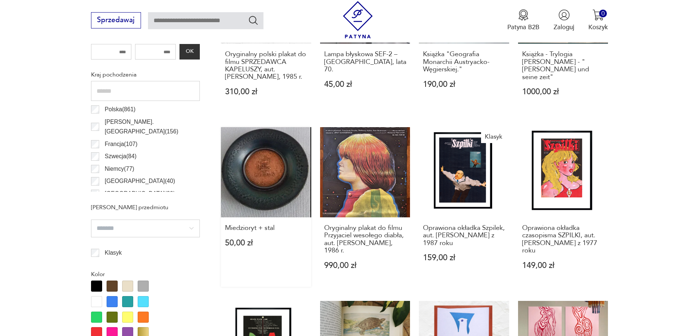
click at [268, 172] on link "Miedzioryt + stal 50,00 zł" at bounding box center [266, 206] width 90 height 159
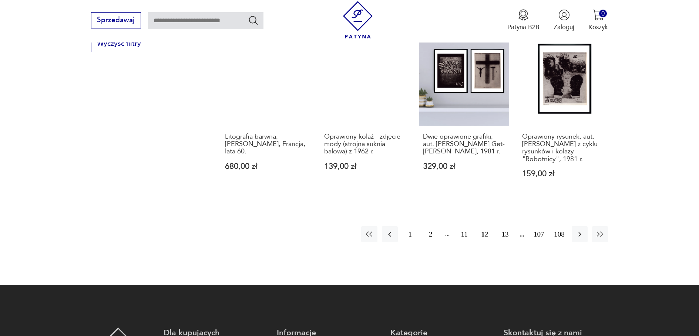
scroll to position [848, 0]
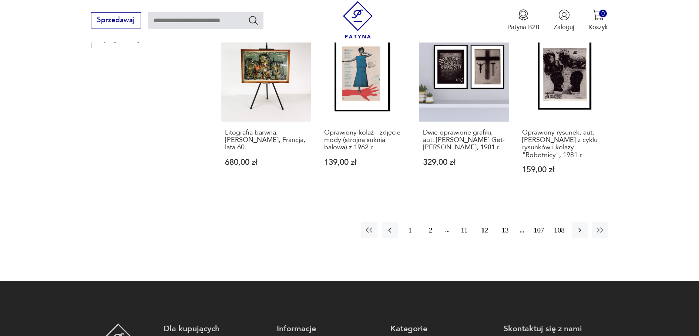
click at [506, 223] on button "13" at bounding box center [505, 230] width 16 height 16
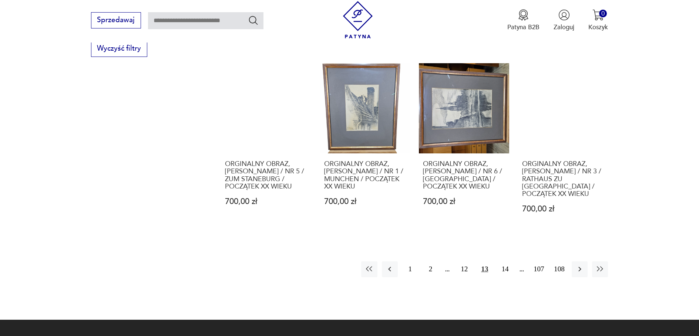
scroll to position [885, 0]
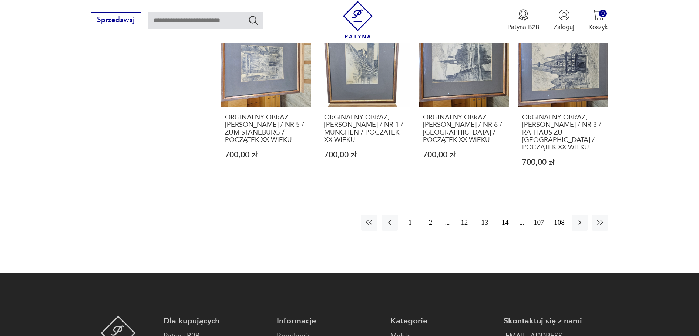
click at [505, 224] on button "14" at bounding box center [505, 223] width 16 height 16
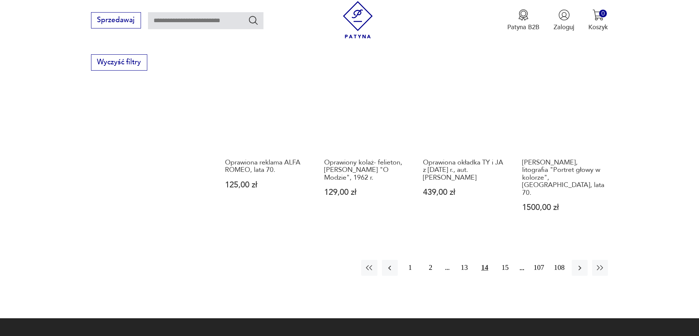
scroll to position [848, 0]
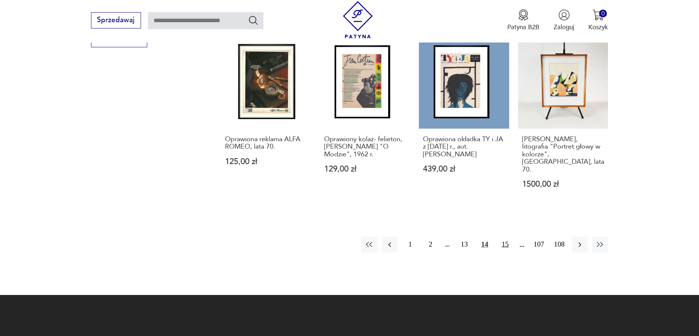
click at [505, 237] on button "15" at bounding box center [505, 245] width 16 height 16
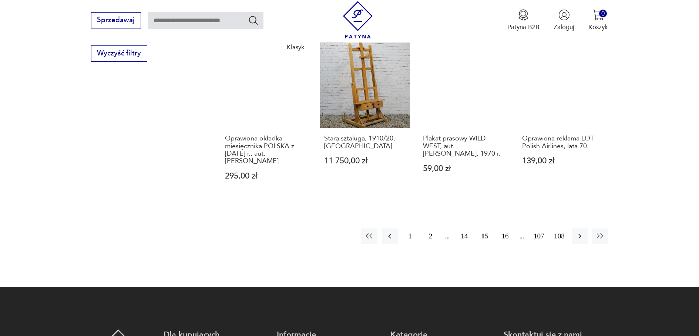
scroll to position [848, 0]
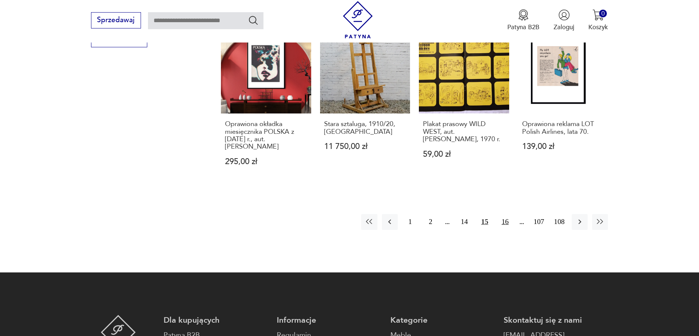
click at [504, 228] on button "16" at bounding box center [505, 222] width 16 height 16
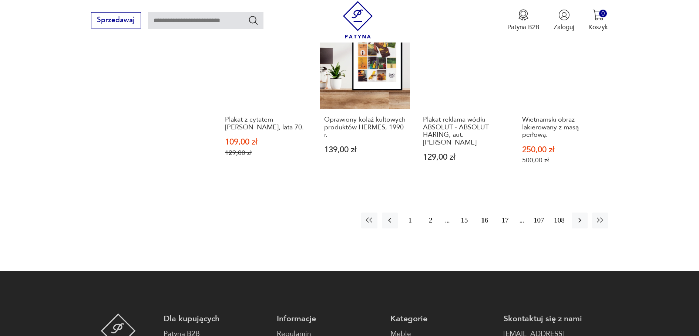
scroll to position [885, 0]
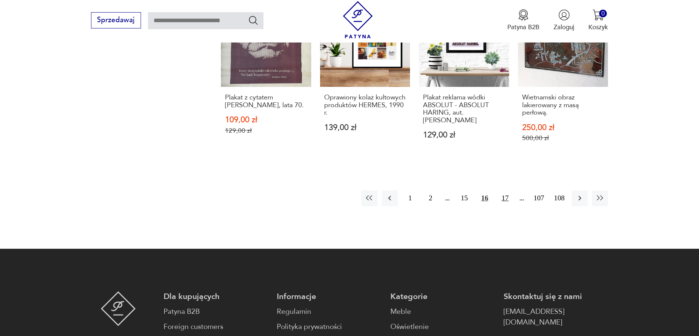
click at [506, 190] on button "17" at bounding box center [505, 198] width 16 height 16
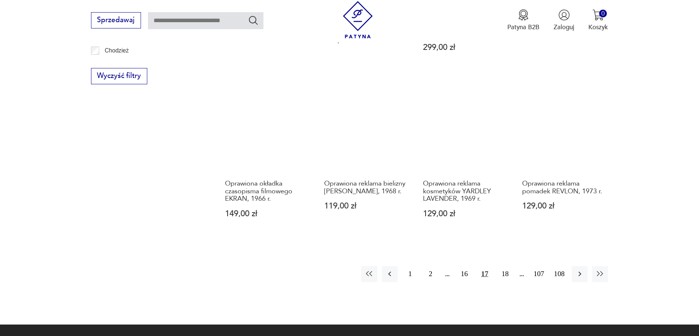
scroll to position [848, 0]
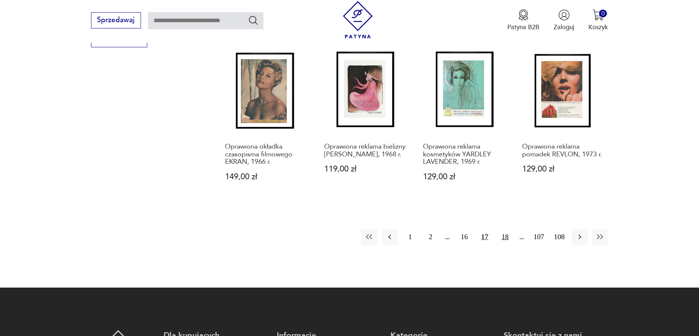
click at [504, 229] on button "18" at bounding box center [505, 237] width 16 height 16
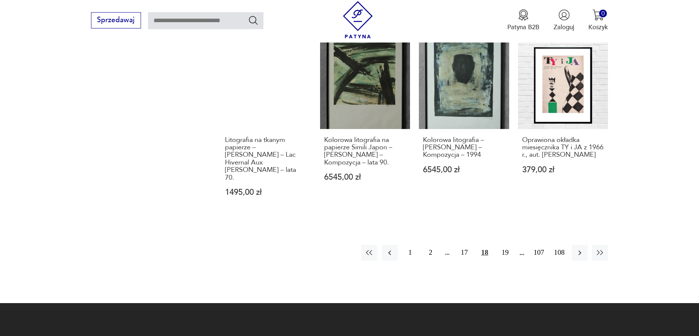
scroll to position [922, 0]
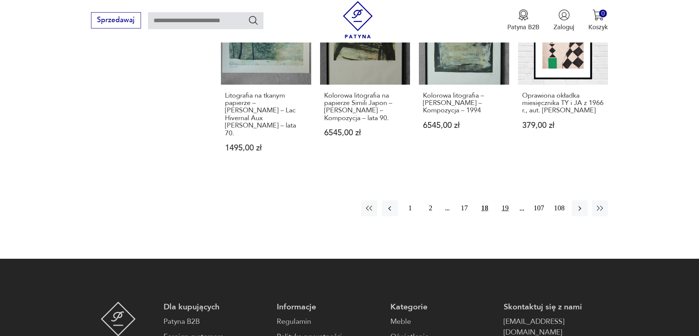
click at [506, 200] on button "19" at bounding box center [505, 208] width 16 height 16
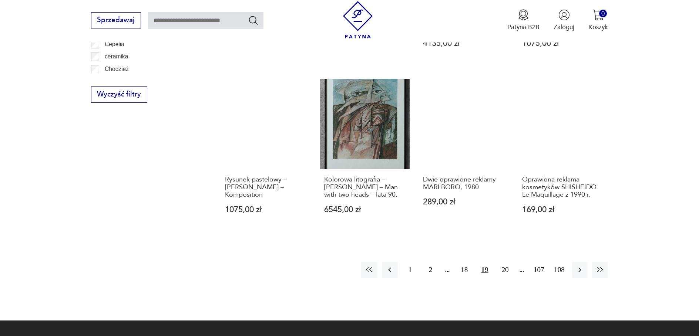
scroll to position [811, 0]
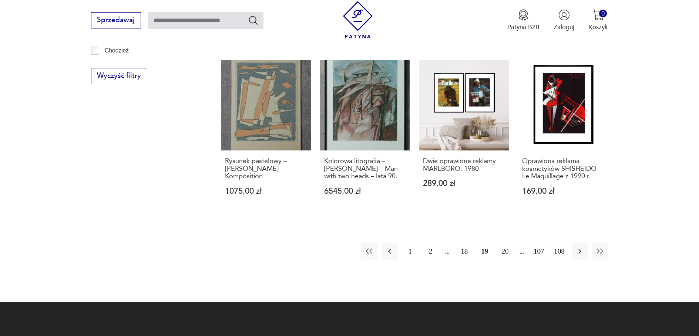
click at [504, 243] on button "20" at bounding box center [505, 251] width 16 height 16
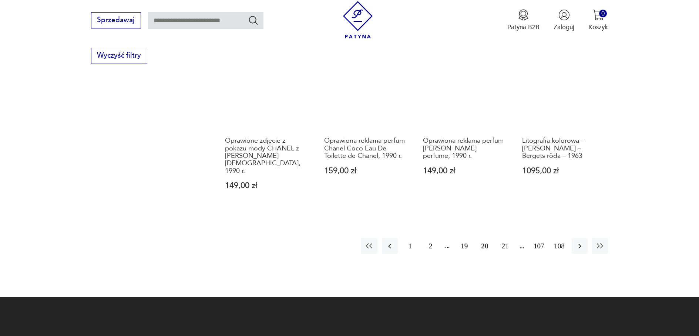
scroll to position [848, 0]
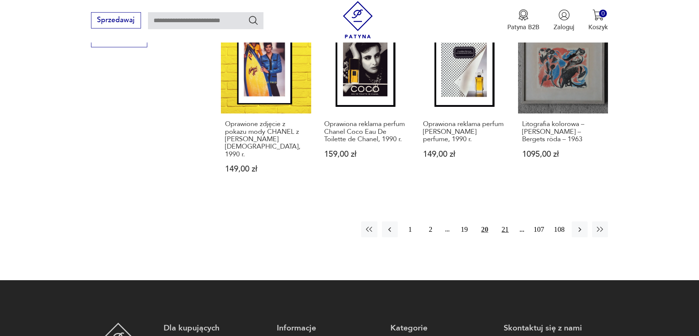
click at [504, 222] on button "21" at bounding box center [505, 230] width 16 height 16
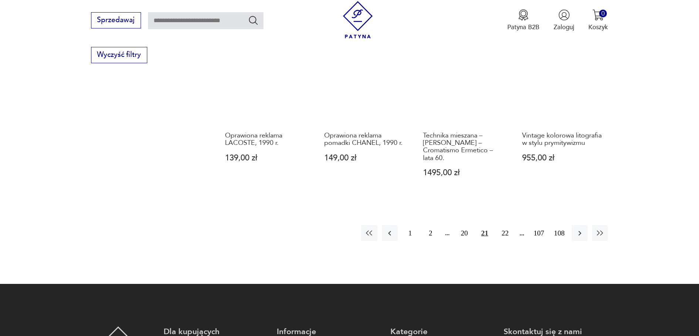
scroll to position [848, 0]
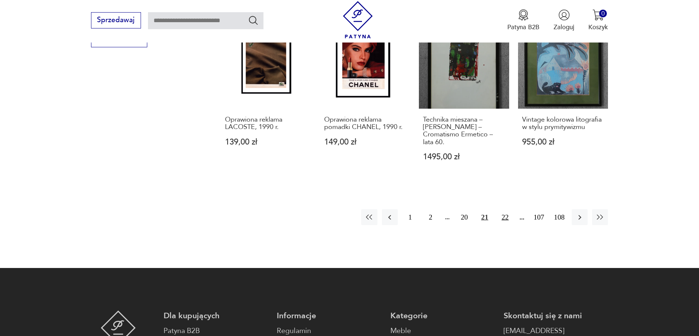
click at [504, 209] on button "22" at bounding box center [505, 217] width 16 height 16
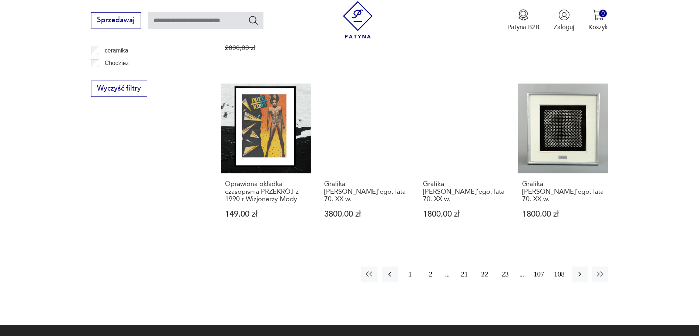
scroll to position [848, 0]
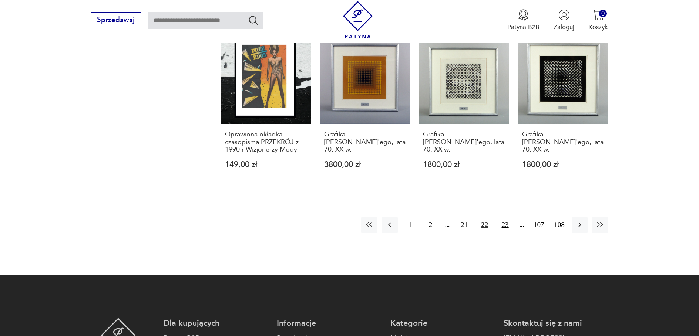
click at [504, 217] on button "23" at bounding box center [505, 225] width 16 height 16
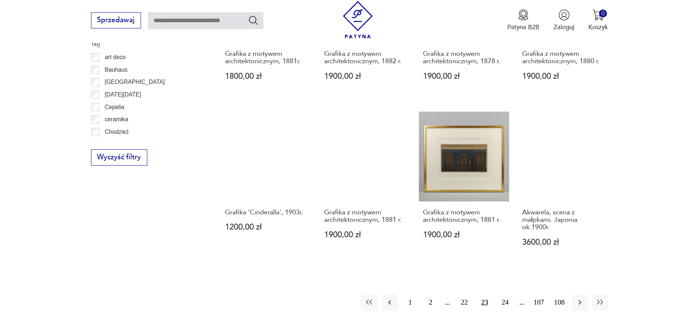
scroll to position [774, 0]
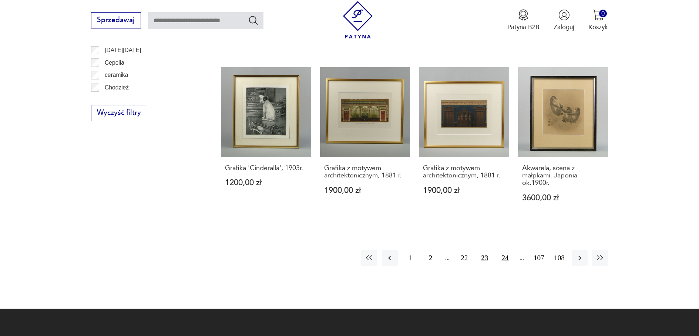
click at [506, 250] on button "24" at bounding box center [505, 258] width 16 height 16
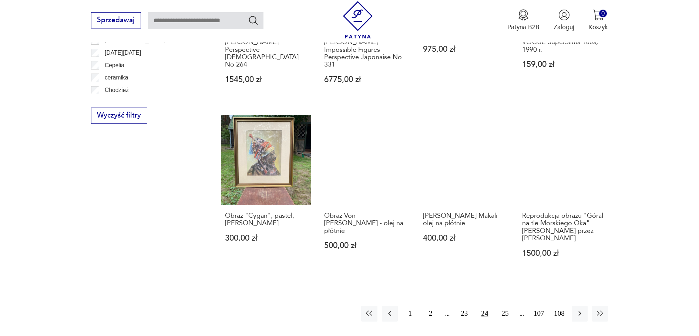
scroll to position [848, 0]
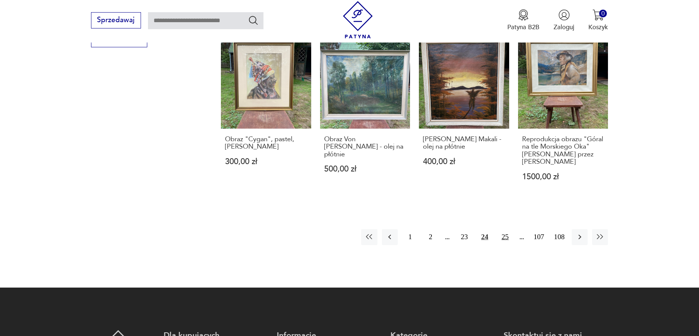
click at [505, 229] on button "25" at bounding box center [505, 237] width 16 height 16
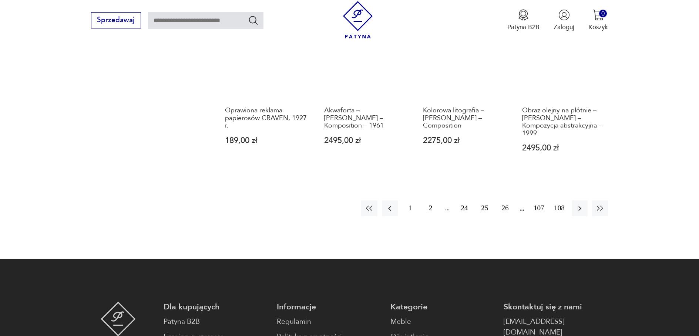
scroll to position [885, 0]
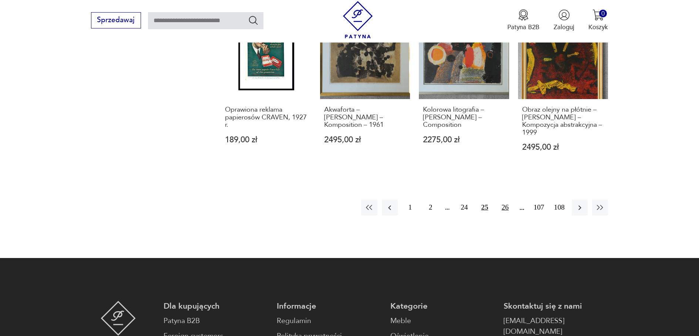
click at [507, 200] on button "26" at bounding box center [505, 208] width 16 height 16
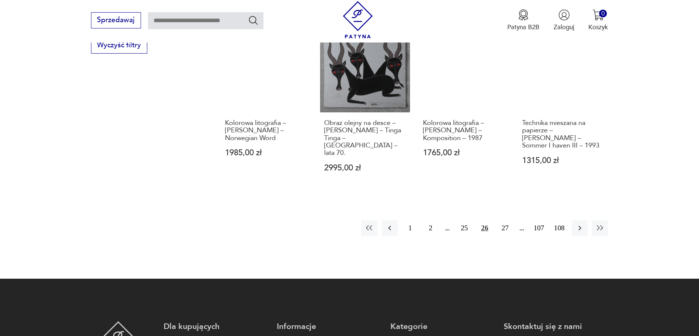
scroll to position [848, 0]
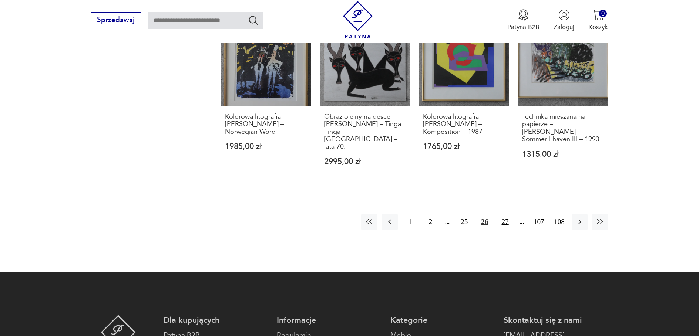
click at [504, 214] on button "27" at bounding box center [505, 222] width 16 height 16
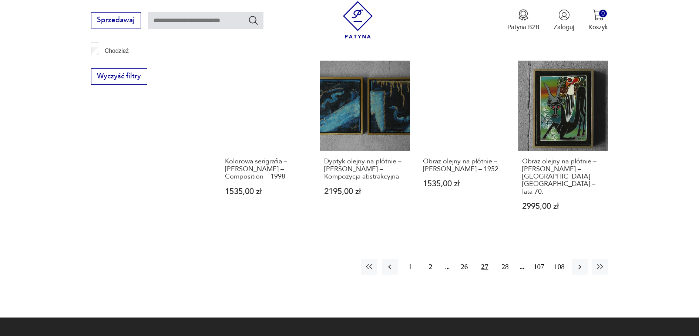
scroll to position [811, 0]
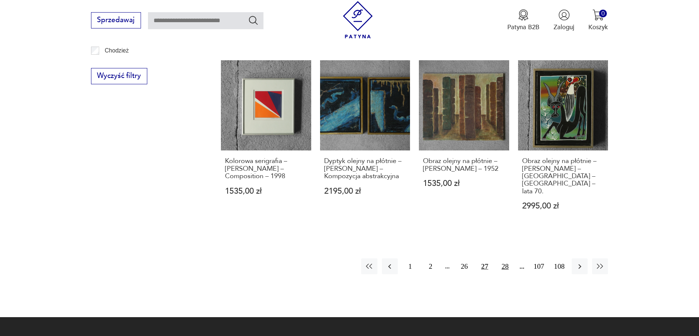
click at [506, 259] on button "28" at bounding box center [505, 267] width 16 height 16
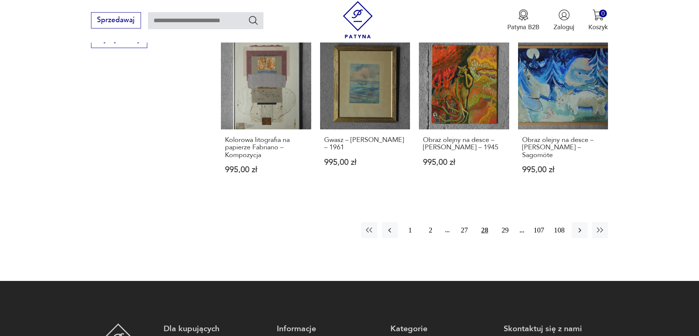
scroll to position [848, 0]
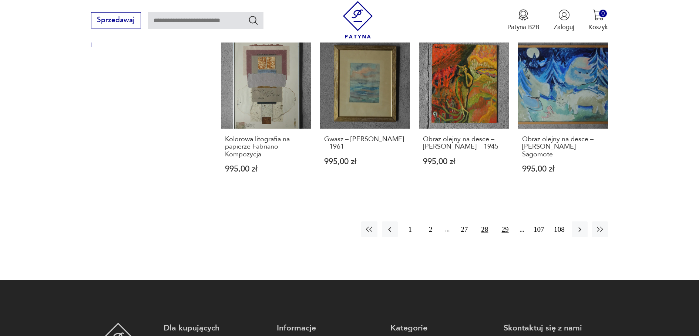
click at [506, 222] on button "29" at bounding box center [505, 230] width 16 height 16
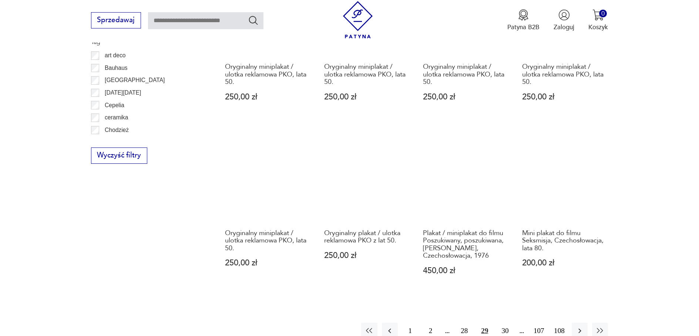
scroll to position [811, 0]
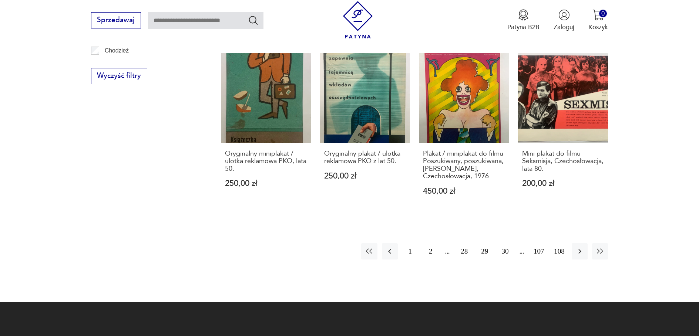
click at [504, 249] on button "30" at bounding box center [505, 251] width 16 height 16
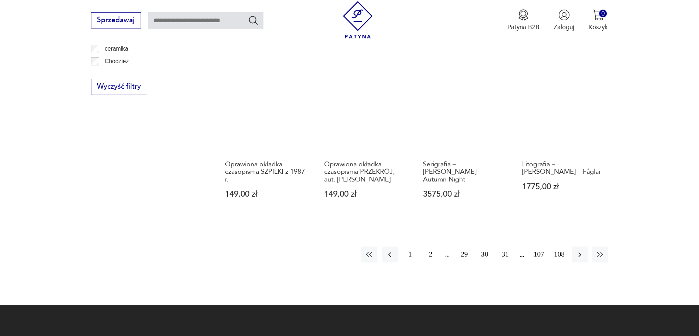
scroll to position [848, 0]
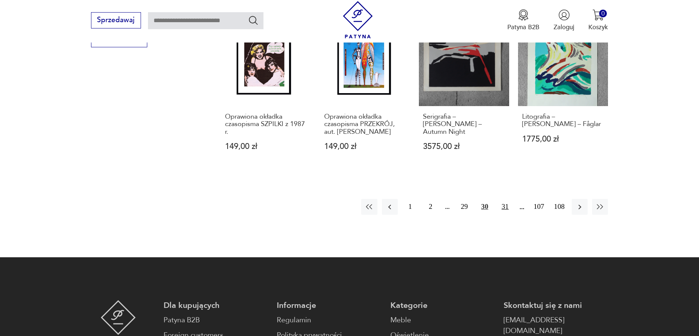
click at [506, 209] on button "31" at bounding box center [505, 207] width 16 height 16
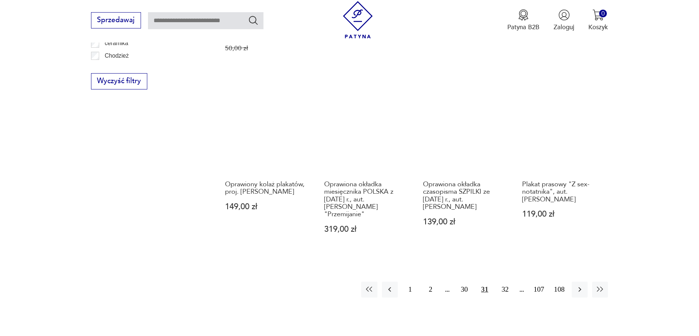
scroll to position [848, 0]
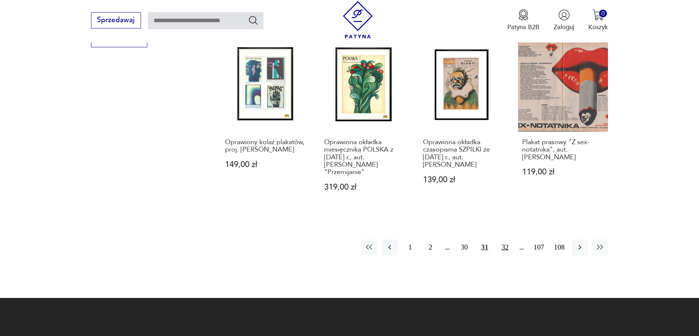
click at [504, 240] on button "32" at bounding box center [505, 248] width 16 height 16
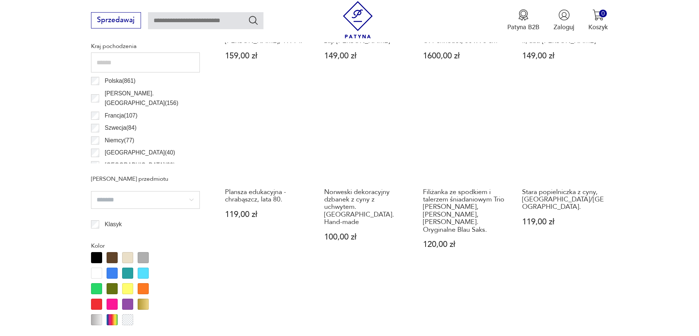
scroll to position [442, 0]
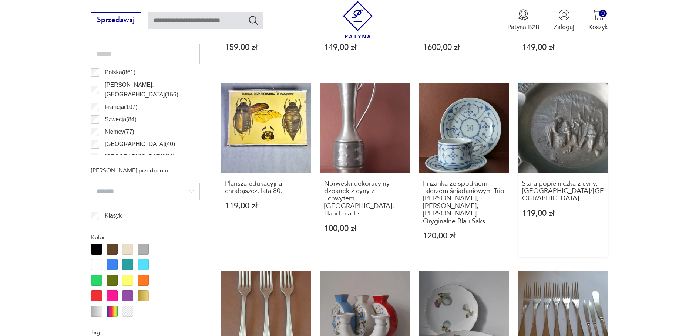
click at [568, 135] on link "Stara popielniczka z cyny, Niemcy/Germany. 119,00 zł" at bounding box center [563, 170] width 90 height 175
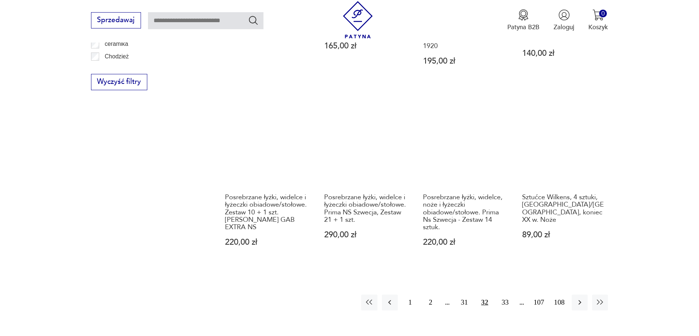
scroll to position [848, 0]
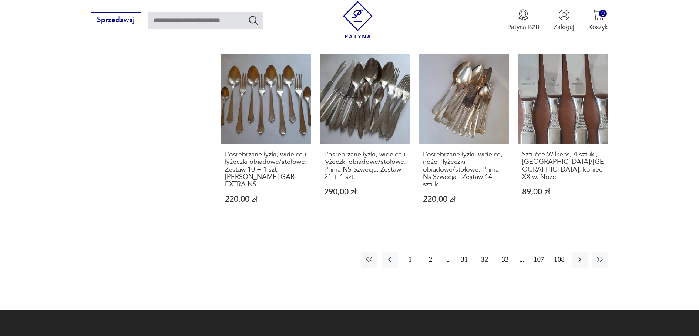
click at [506, 252] on button "33" at bounding box center [505, 260] width 16 height 16
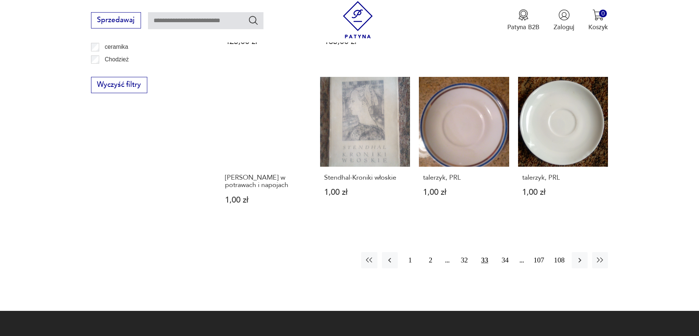
scroll to position [811, 0]
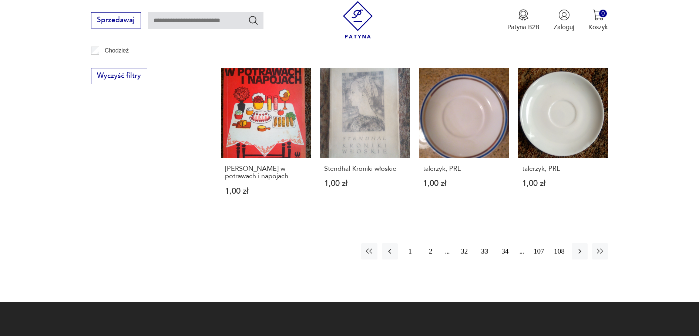
click at [506, 243] on button "34" at bounding box center [505, 251] width 16 height 16
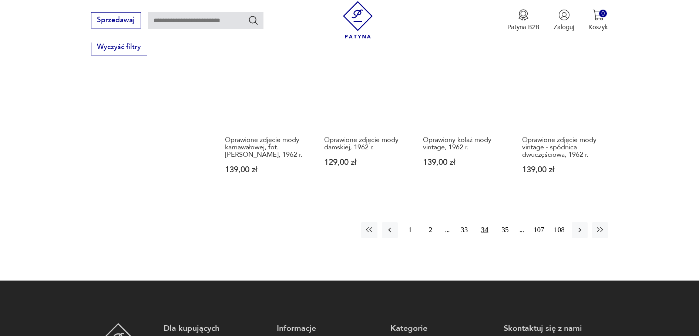
scroll to position [848, 0]
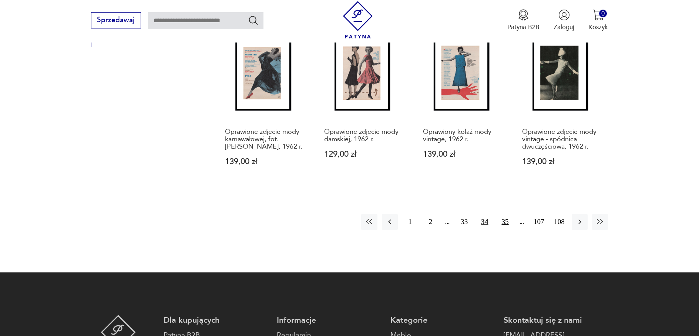
click at [504, 228] on button "35" at bounding box center [505, 222] width 16 height 16
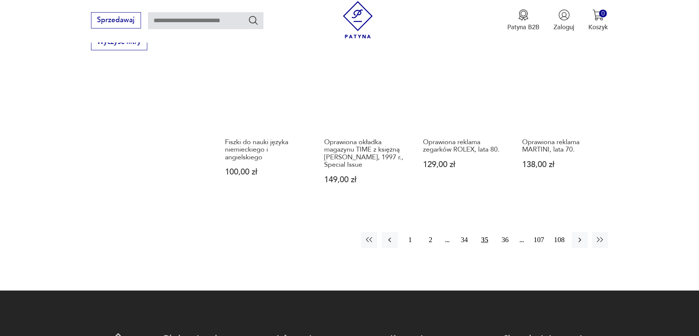
scroll to position [848, 0]
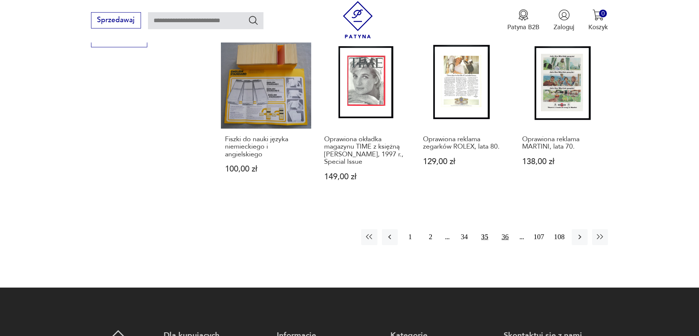
click at [507, 229] on button "36" at bounding box center [505, 237] width 16 height 16
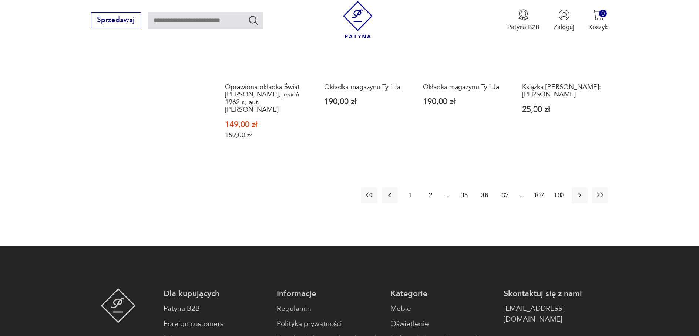
scroll to position [885, 0]
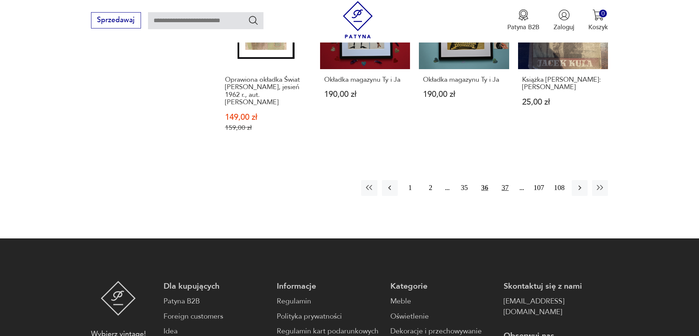
click at [504, 186] on button "37" at bounding box center [505, 188] width 16 height 16
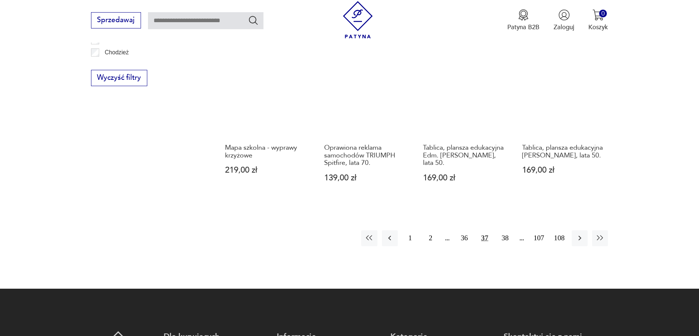
scroll to position [811, 0]
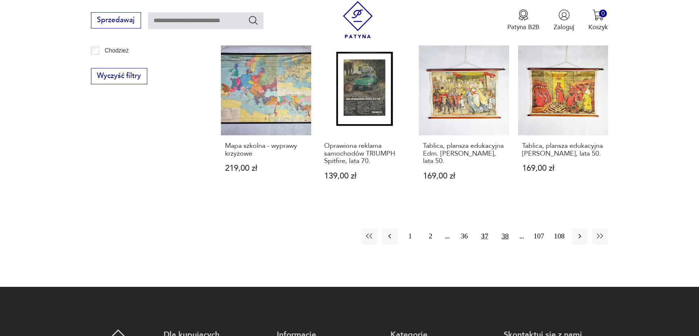
click at [504, 229] on button "38" at bounding box center [505, 237] width 16 height 16
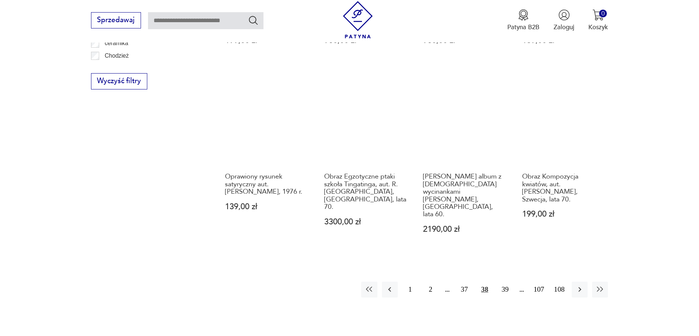
scroll to position [811, 0]
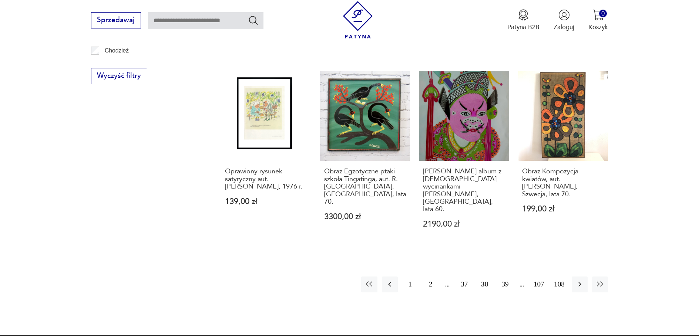
click at [506, 277] on button "39" at bounding box center [505, 285] width 16 height 16
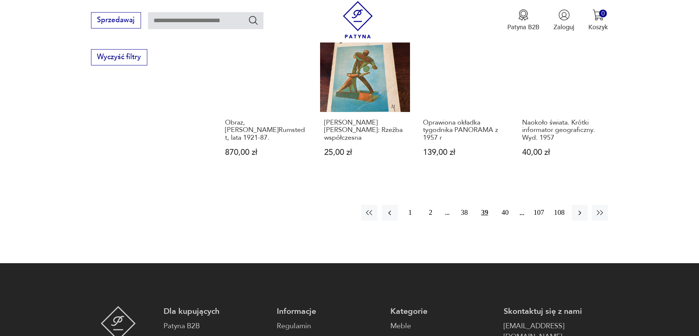
scroll to position [848, 0]
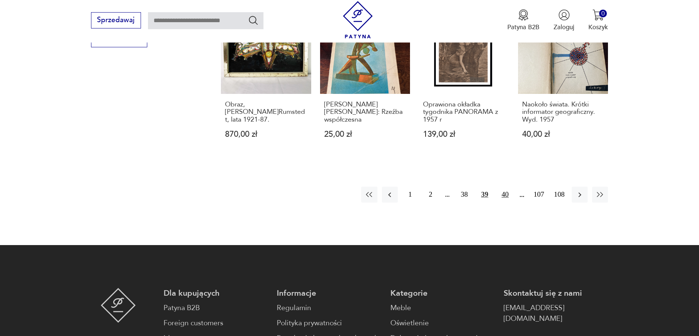
click at [504, 203] on button "40" at bounding box center [505, 195] width 16 height 16
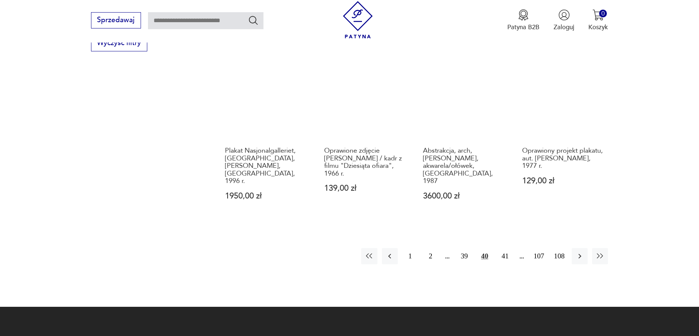
scroll to position [848, 0]
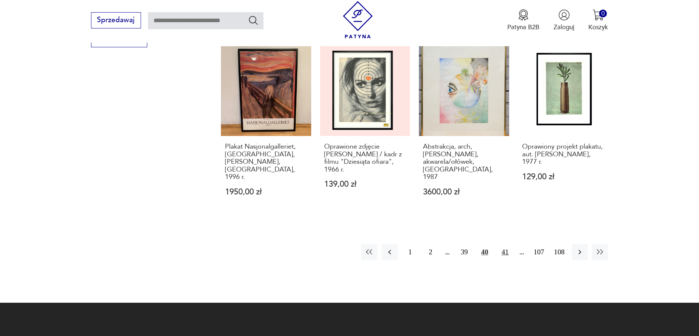
click at [504, 244] on button "41" at bounding box center [505, 252] width 16 height 16
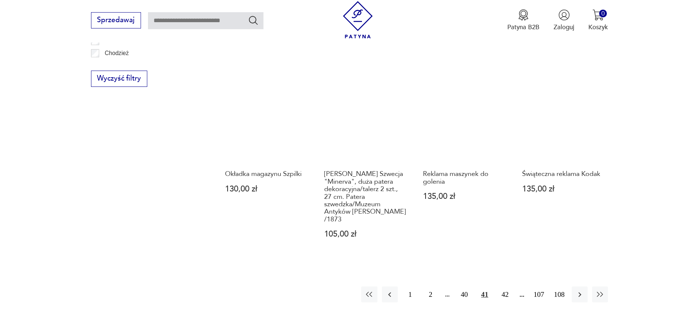
scroll to position [811, 0]
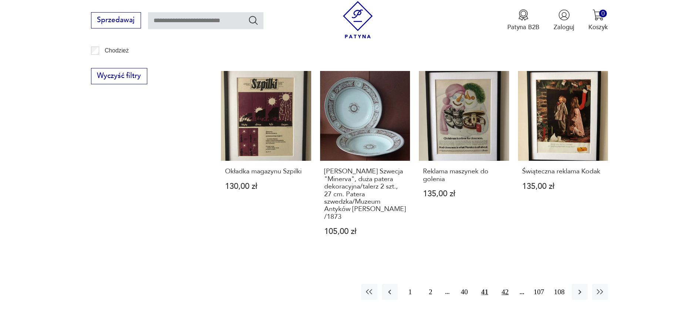
click at [505, 284] on button "42" at bounding box center [505, 292] width 16 height 16
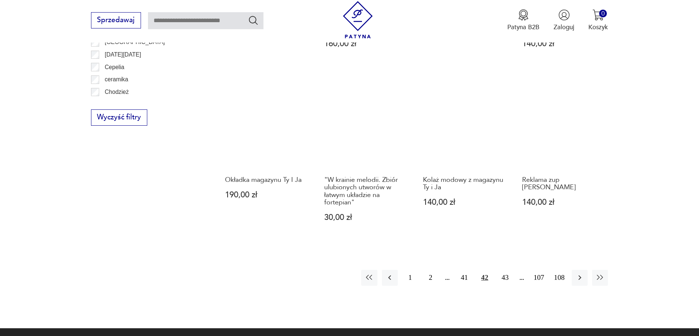
scroll to position [774, 0]
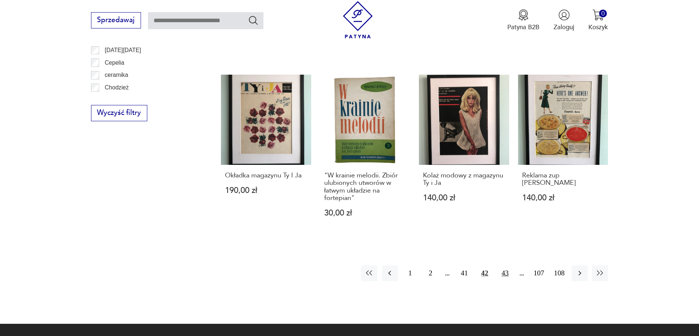
click at [505, 266] on button "43" at bounding box center [505, 274] width 16 height 16
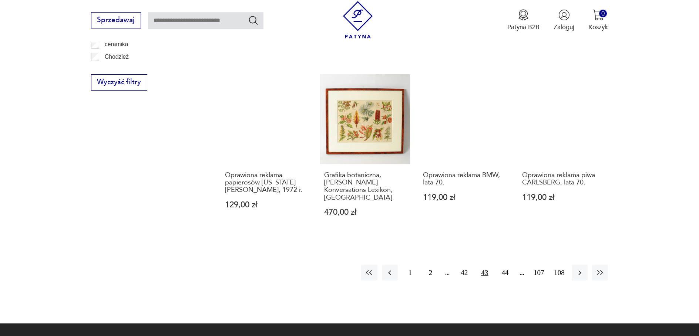
scroll to position [811, 0]
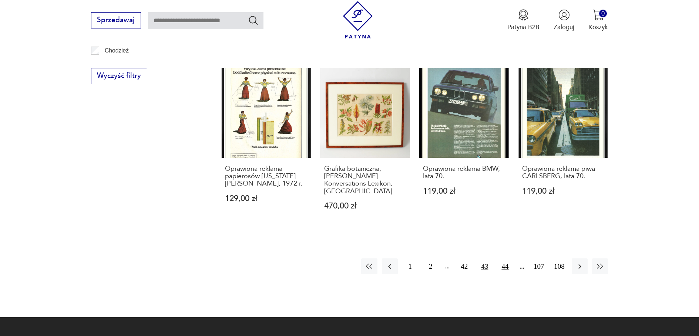
click at [504, 259] on button "44" at bounding box center [505, 267] width 16 height 16
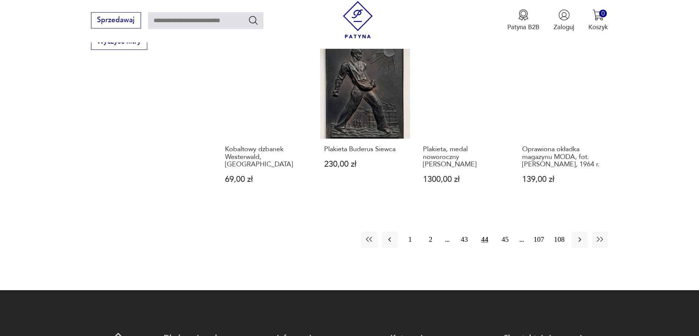
scroll to position [848, 0]
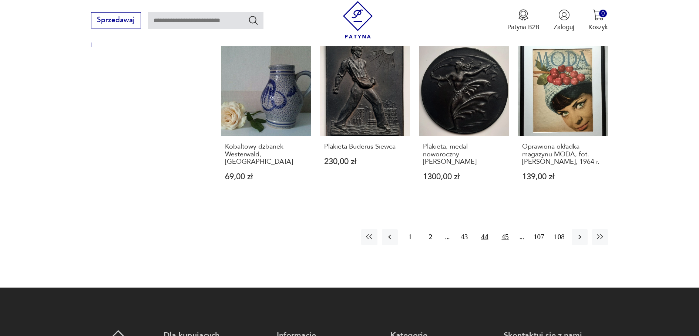
click at [504, 229] on button "45" at bounding box center [505, 237] width 16 height 16
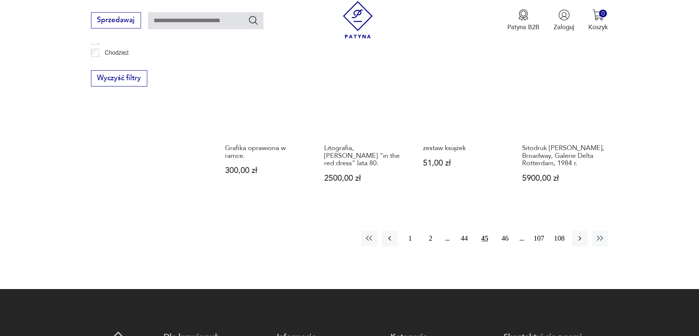
scroll to position [848, 0]
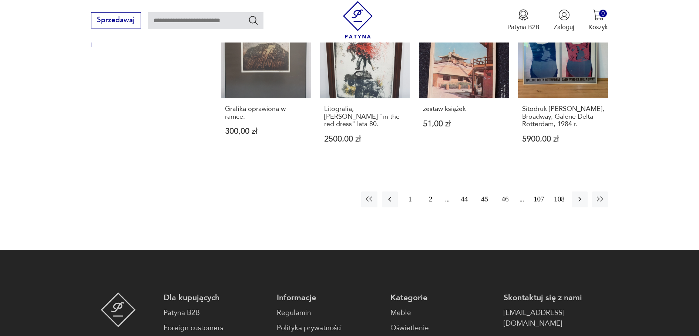
click at [505, 199] on button "46" at bounding box center [505, 200] width 16 height 16
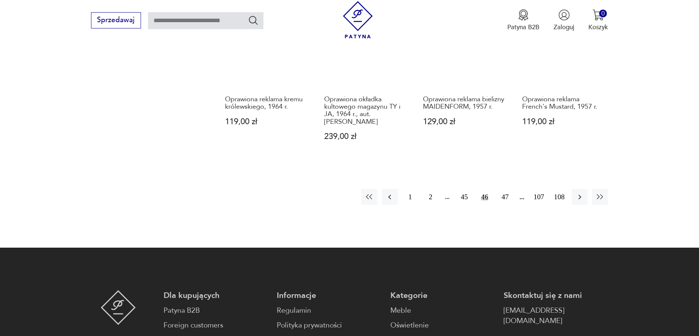
scroll to position [885, 0]
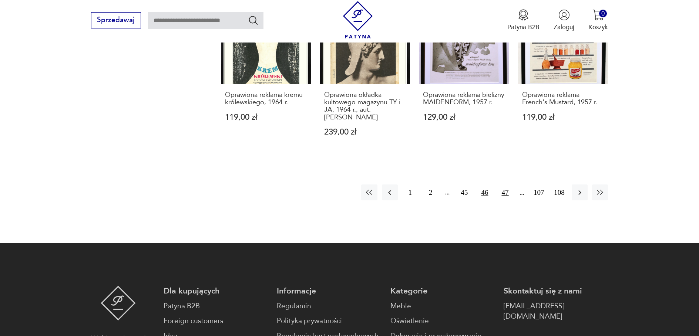
click at [507, 185] on button "47" at bounding box center [505, 193] width 16 height 16
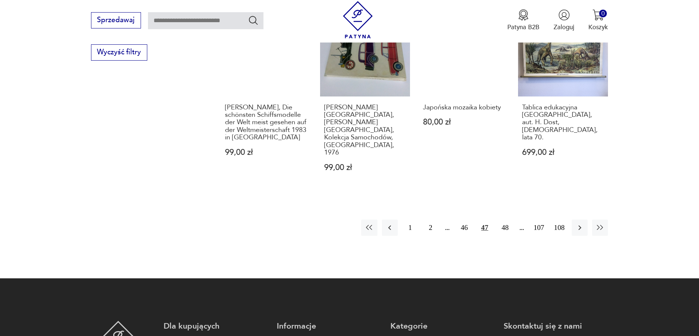
scroll to position [848, 0]
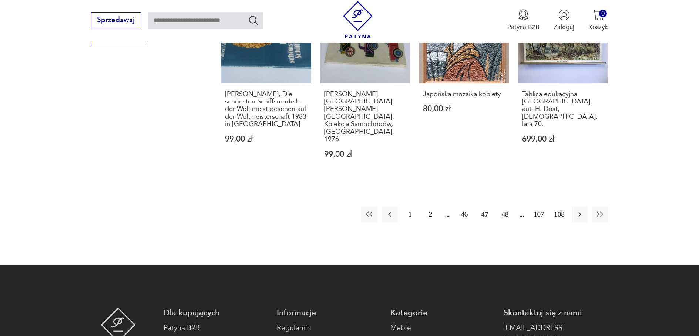
click at [503, 206] on button "48" at bounding box center [505, 214] width 16 height 16
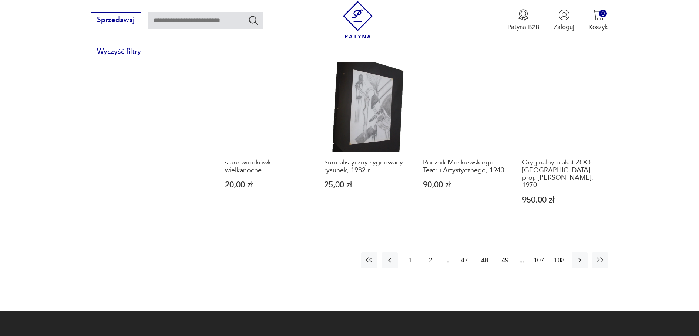
scroll to position [848, 0]
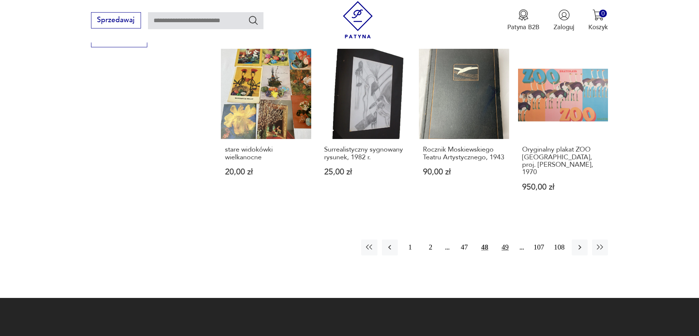
click at [504, 240] on button "49" at bounding box center [505, 248] width 16 height 16
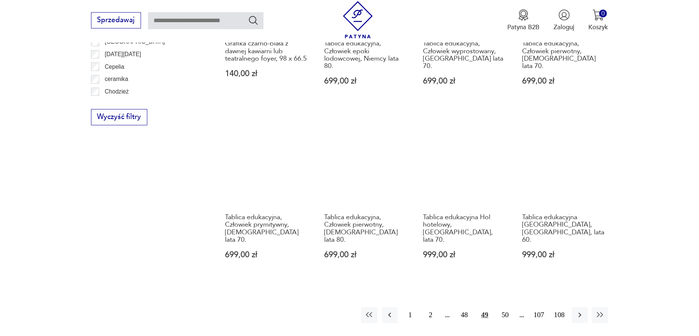
scroll to position [848, 0]
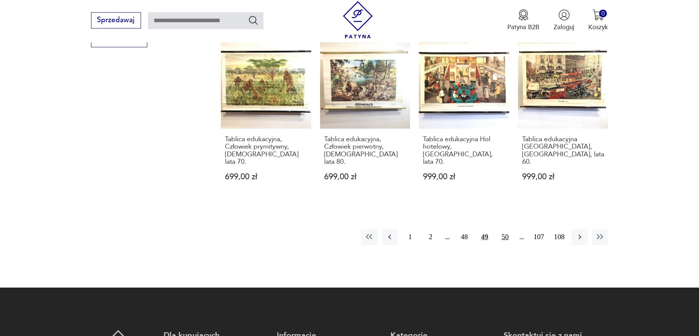
click at [507, 229] on button "50" at bounding box center [505, 237] width 16 height 16
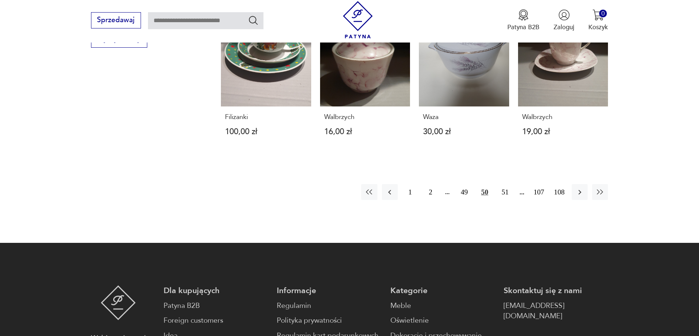
scroll to position [848, 0]
click at [504, 184] on button "51" at bounding box center [505, 192] width 16 height 16
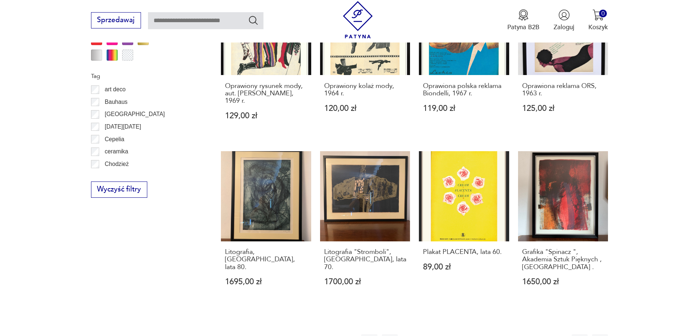
scroll to position [737, 0]
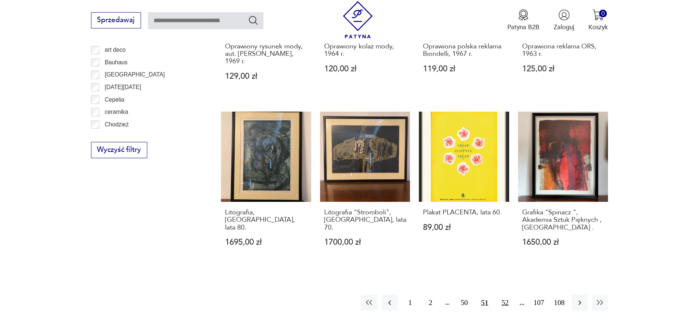
click at [506, 295] on button "52" at bounding box center [505, 303] width 16 height 16
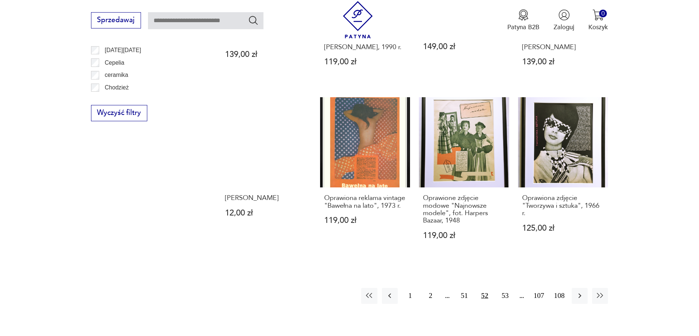
scroll to position [885, 0]
